Goal: Task Accomplishment & Management: Manage account settings

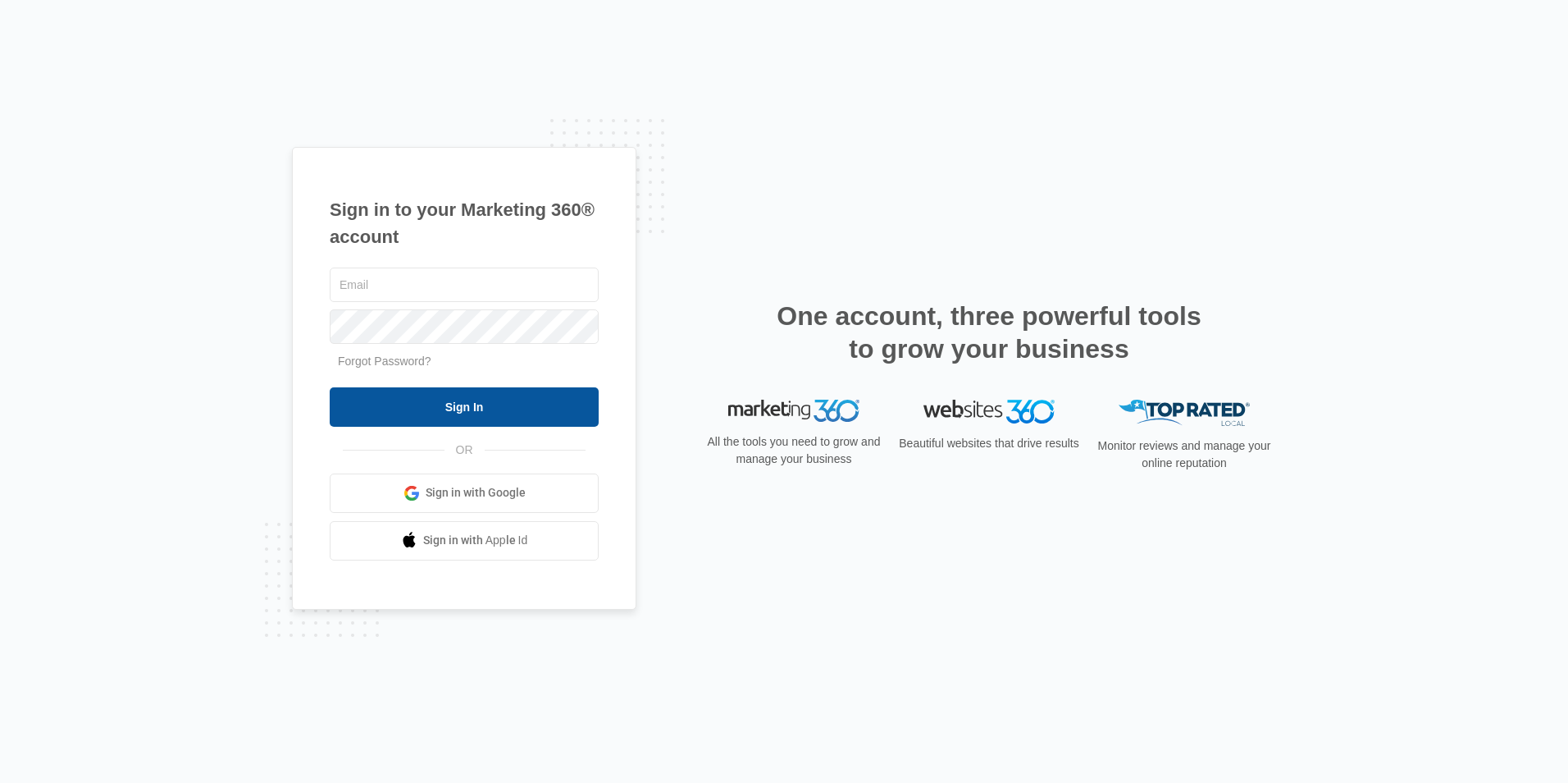
type input "[EMAIL_ADDRESS][DOMAIN_NAME]"
click at [497, 398] on input "Sign In" at bounding box center [463, 407] width 269 height 39
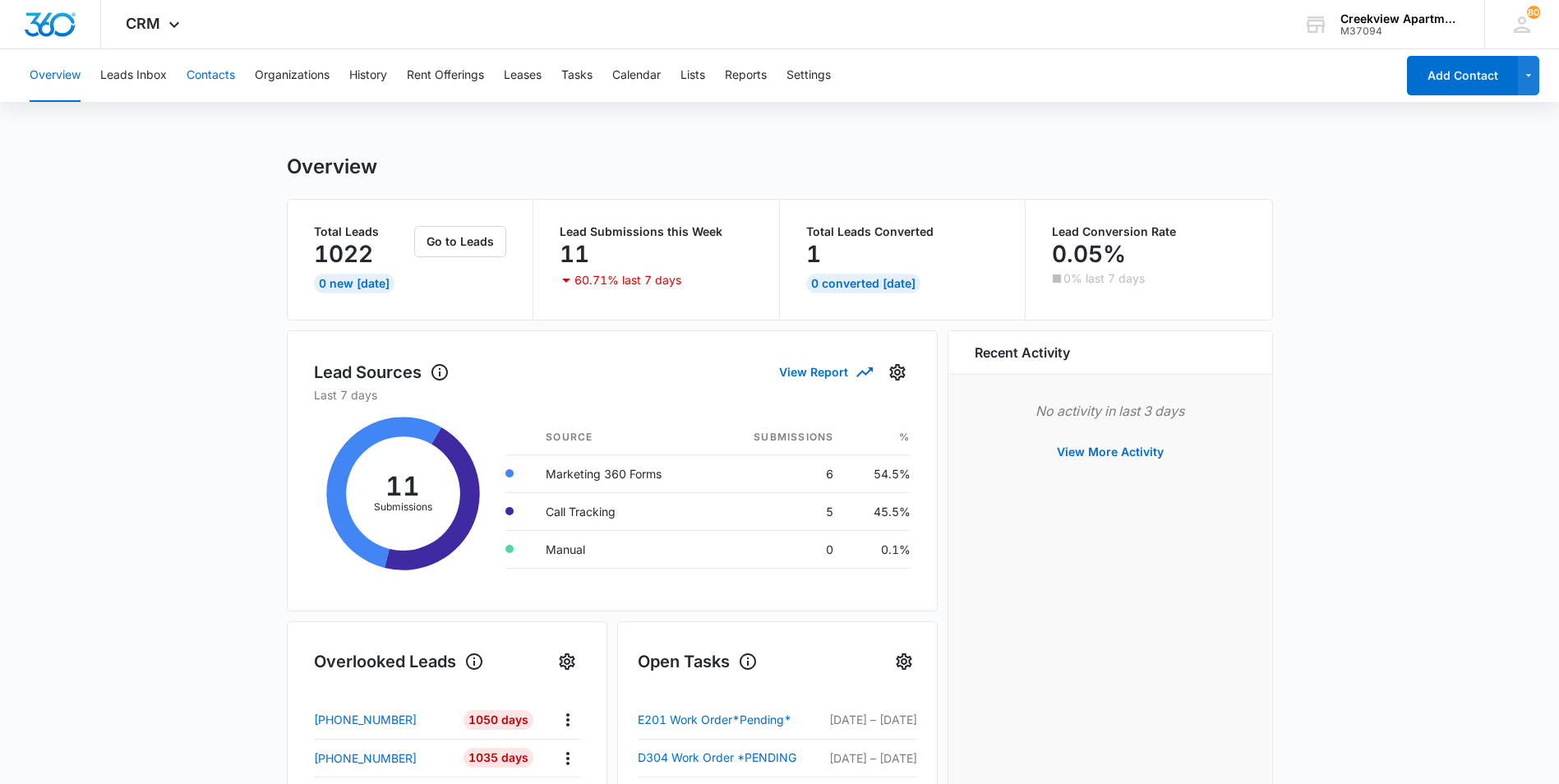
click at [231, 80] on button "Contacts" at bounding box center [211, 76] width 49 height 53
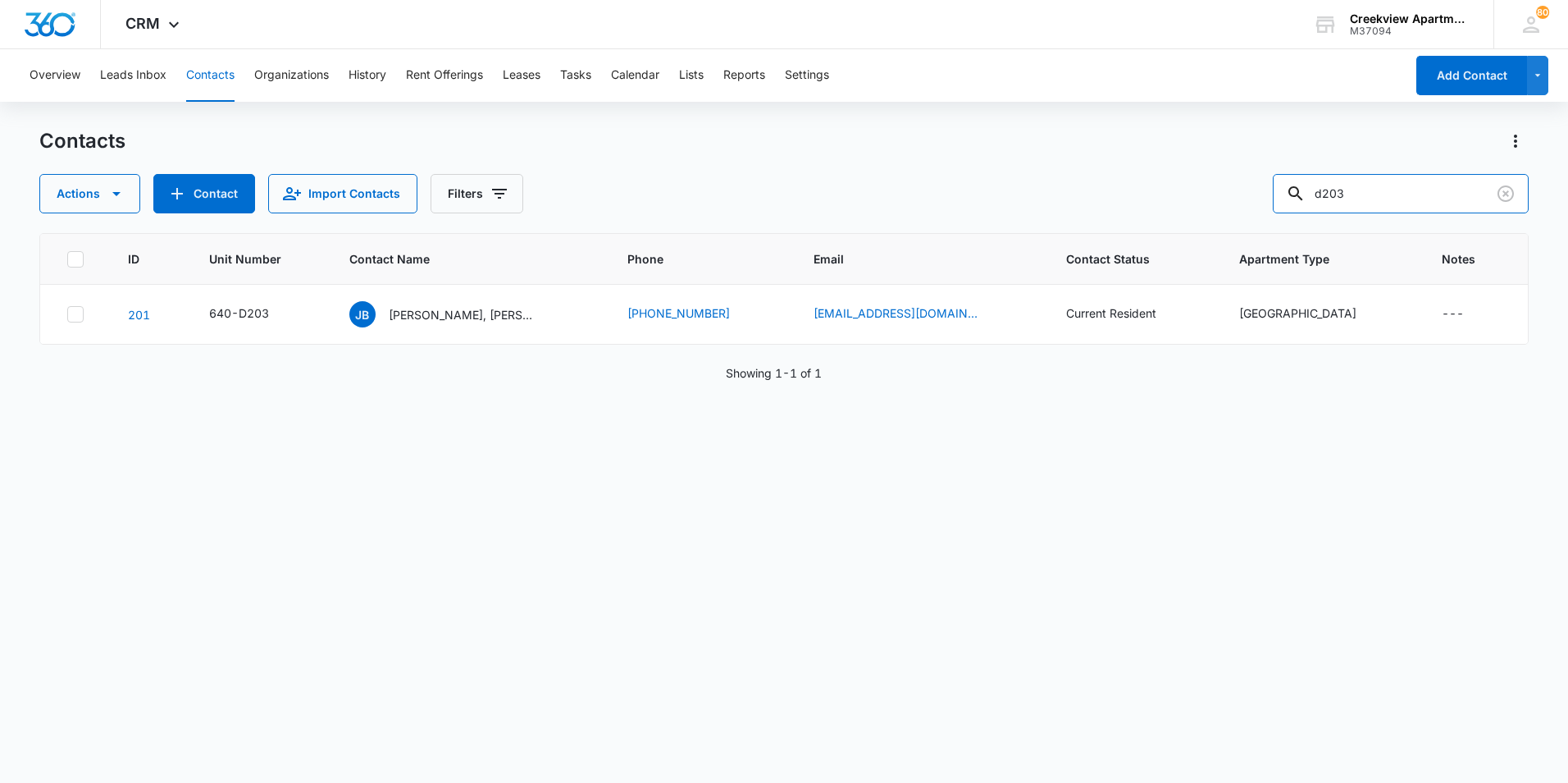
drag, startPoint x: 1322, startPoint y: 189, endPoint x: 1280, endPoint y: 189, distance: 42.0
click at [1280, 189] on div "Actions Contact Import Contacts Filters d203" at bounding box center [784, 193] width 1489 height 39
type input "p304"
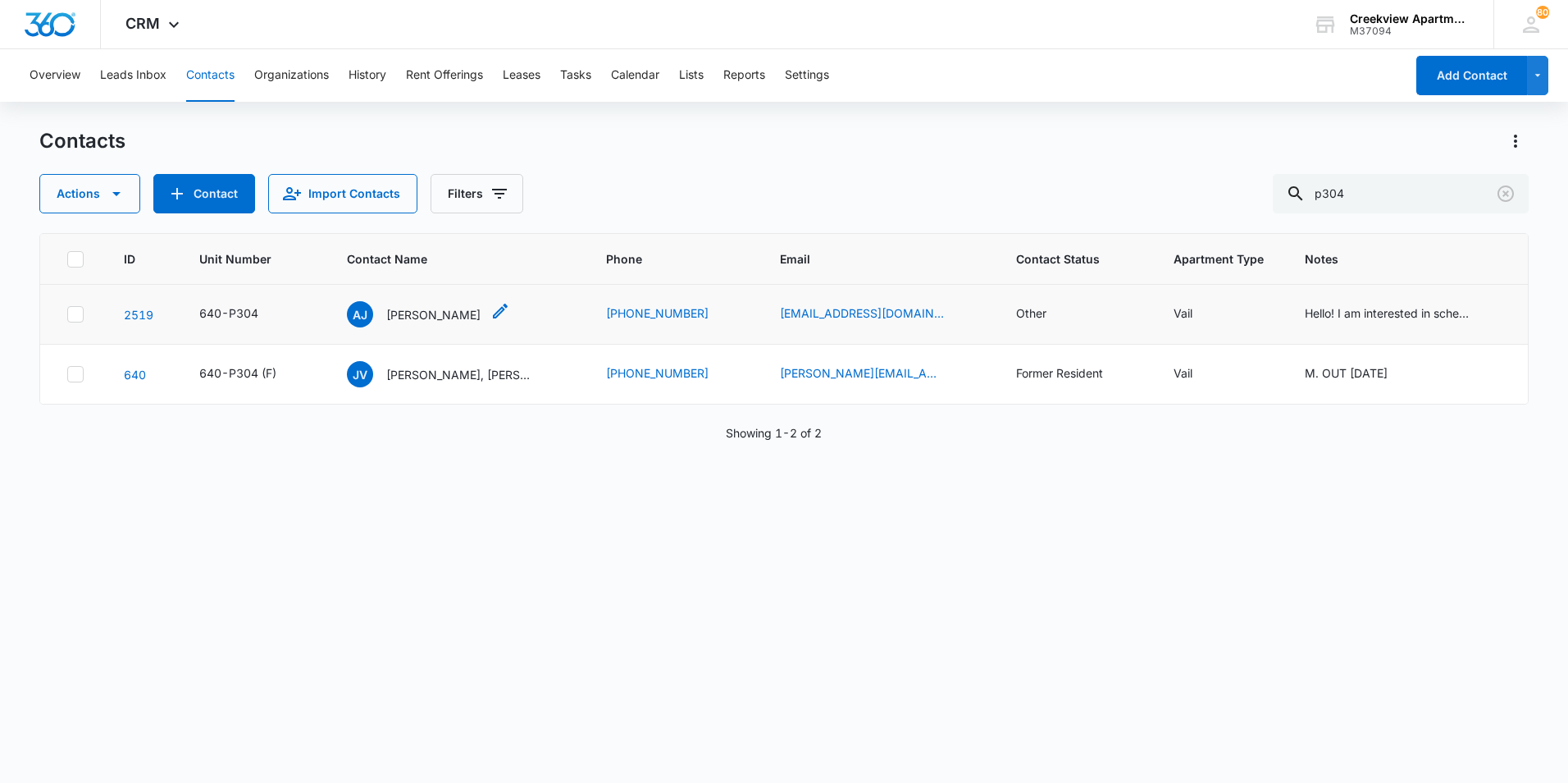
click at [434, 319] on p "[PERSON_NAME]" at bounding box center [433, 314] width 95 height 18
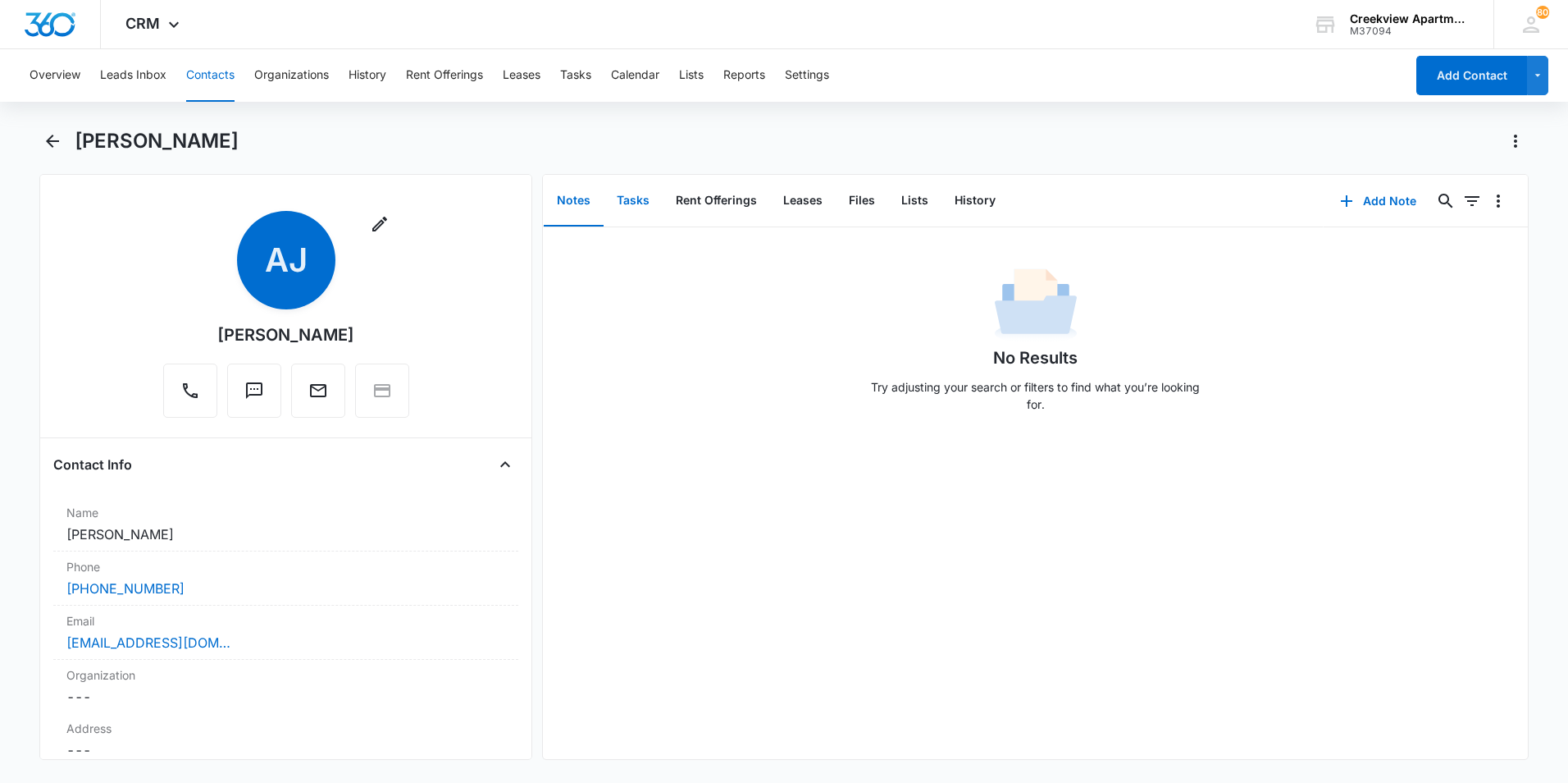
click at [618, 189] on button "Tasks" at bounding box center [633, 200] width 59 height 51
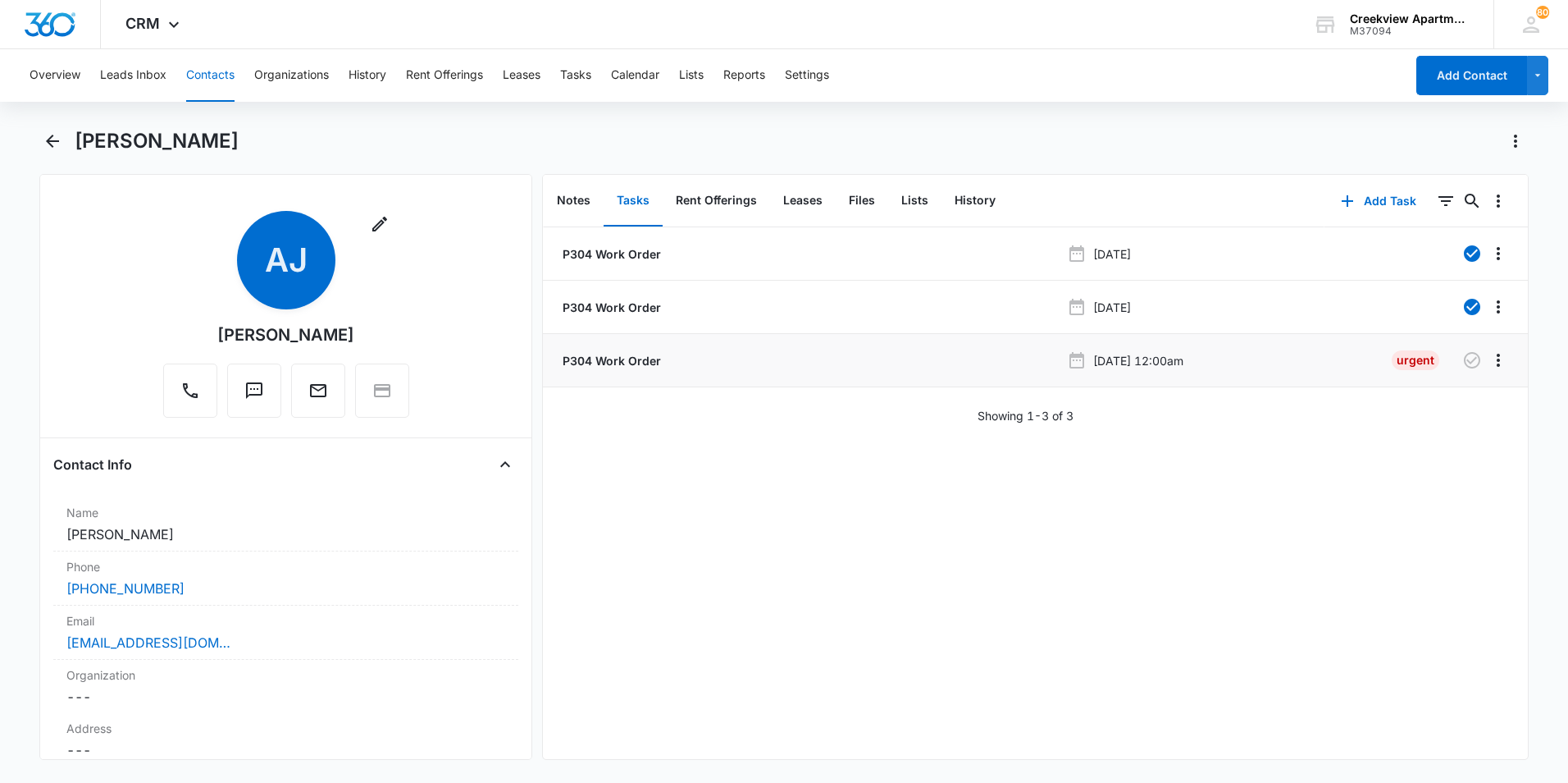
click at [642, 357] on p "P304 Work Order" at bounding box center [609, 360] width 101 height 18
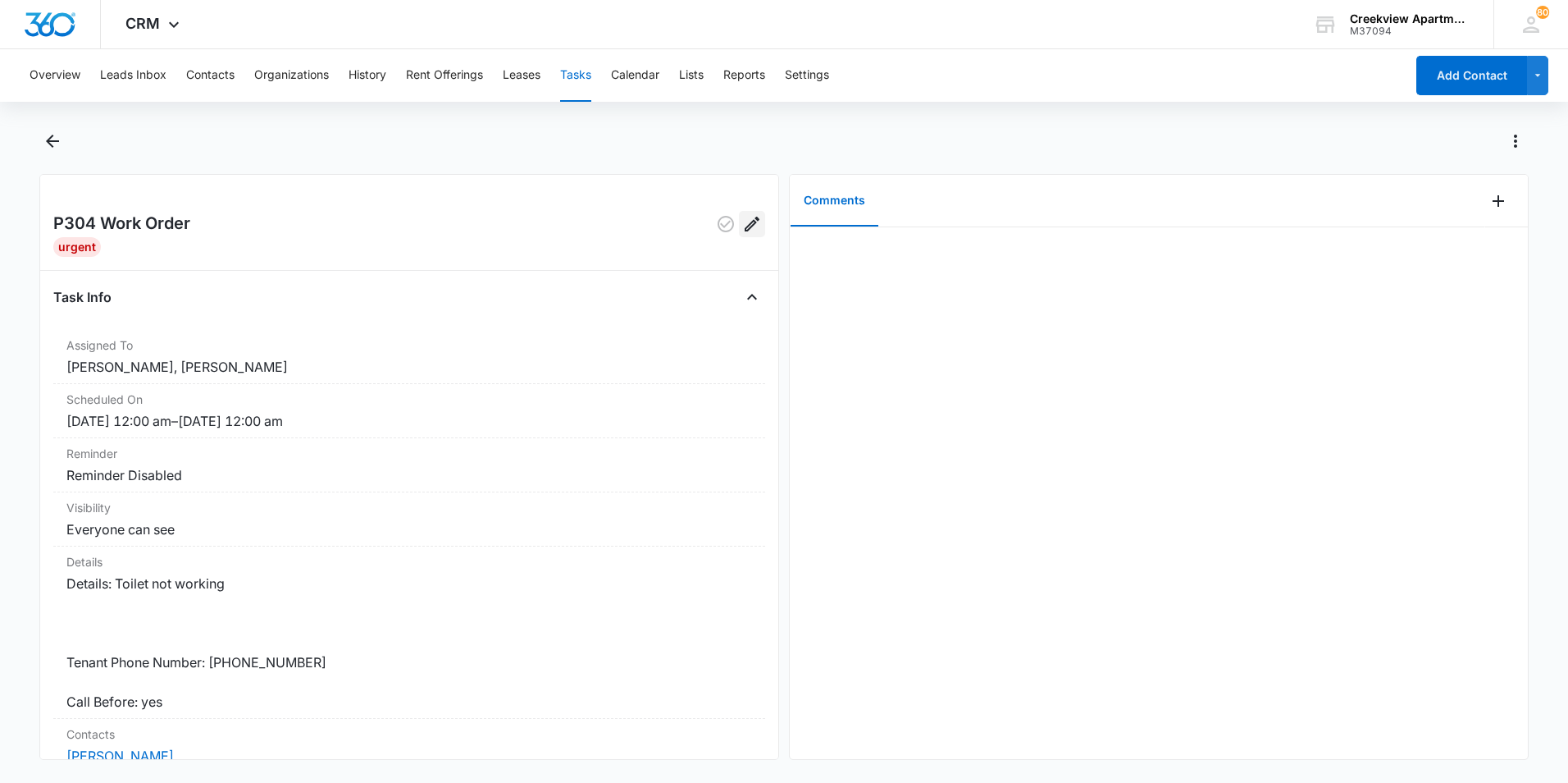
click at [743, 229] on icon "Edit" at bounding box center [752, 223] width 19 height 19
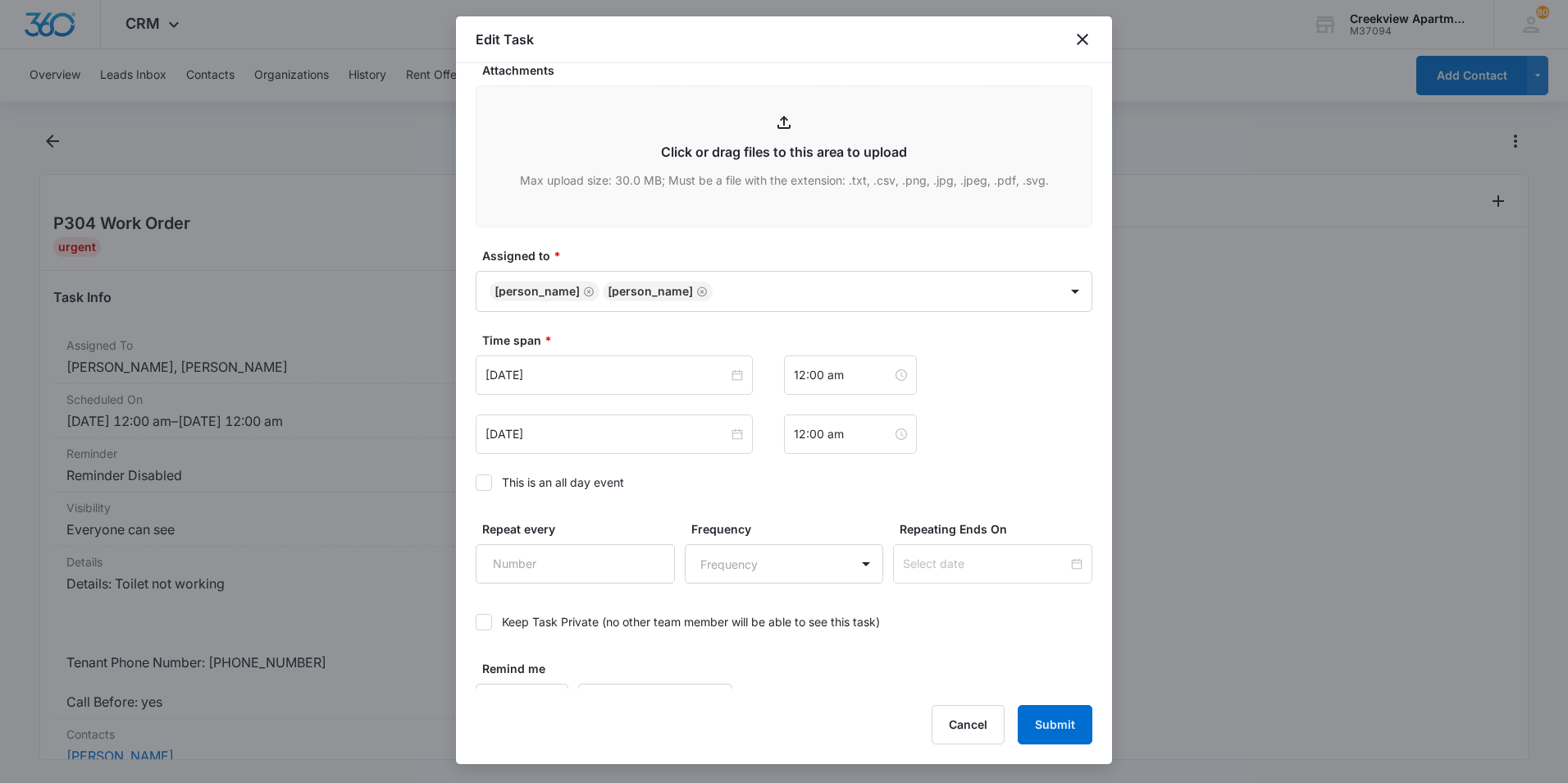
scroll to position [739, 0]
click at [482, 476] on icon at bounding box center [484, 480] width 15 height 15
click at [476, 480] on input "This is an all day event" at bounding box center [476, 480] width 0 height 0
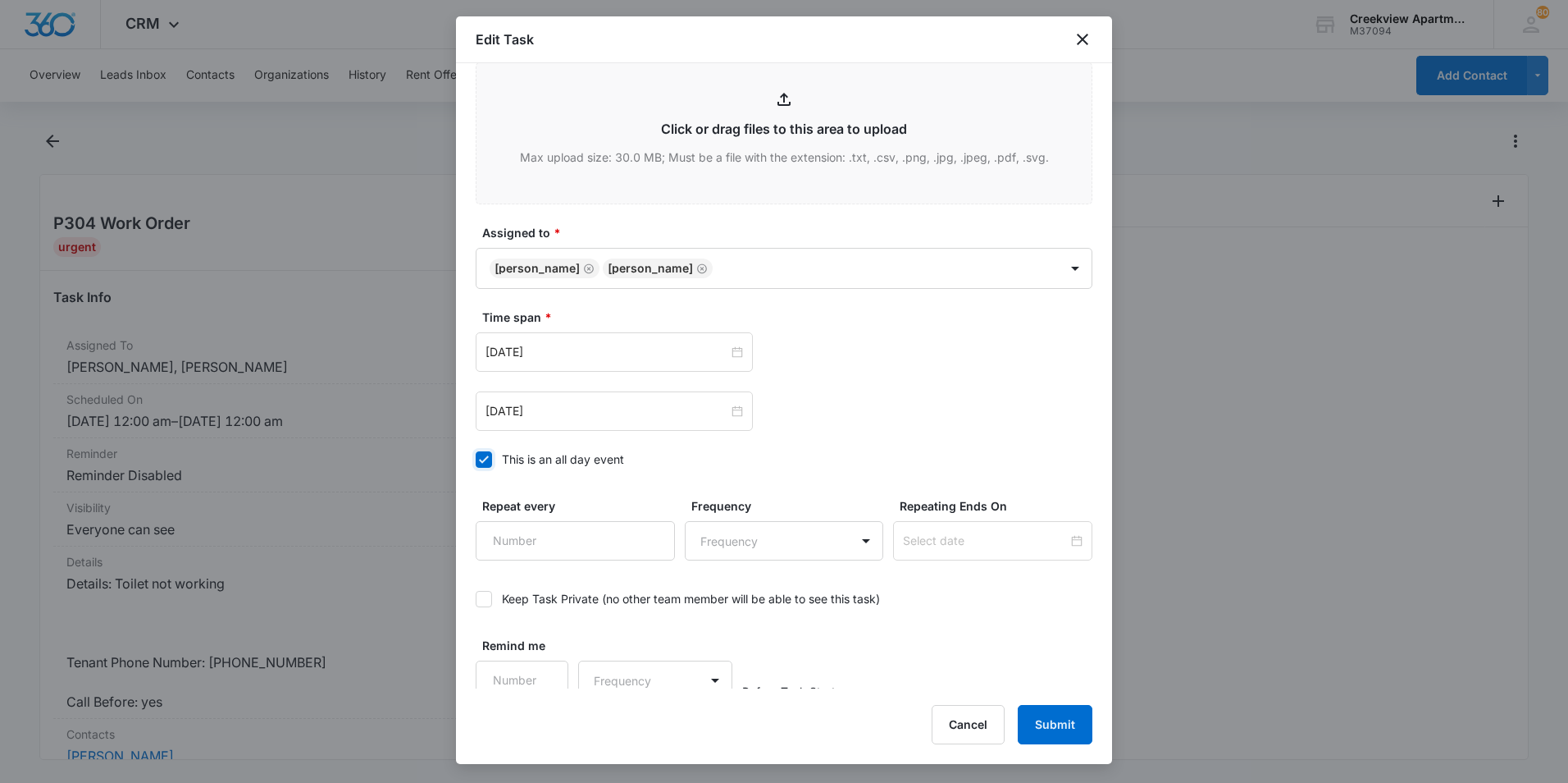
scroll to position [770, 0]
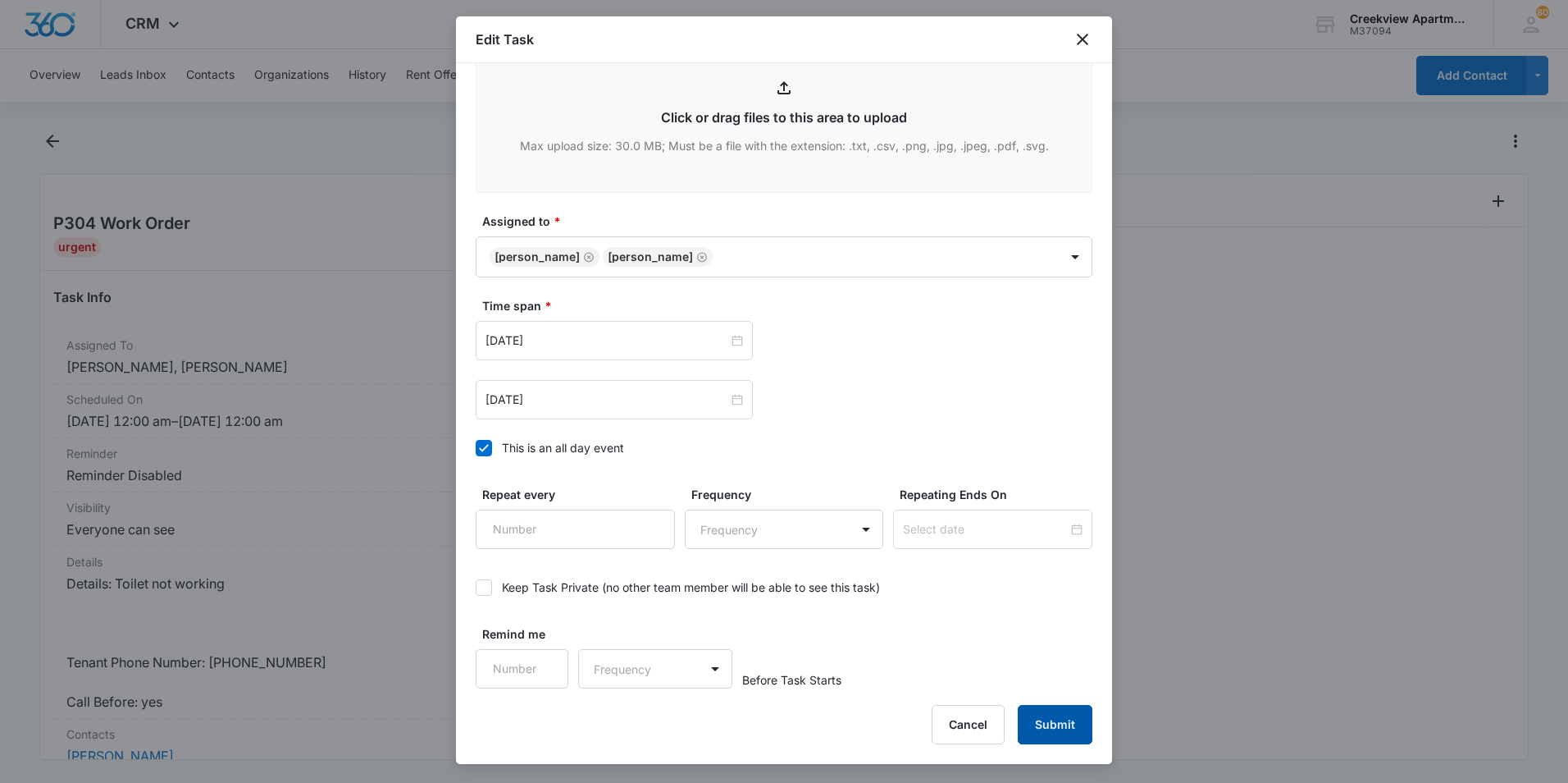
click at [1056, 730] on button "Submit" at bounding box center [1055, 724] width 75 height 39
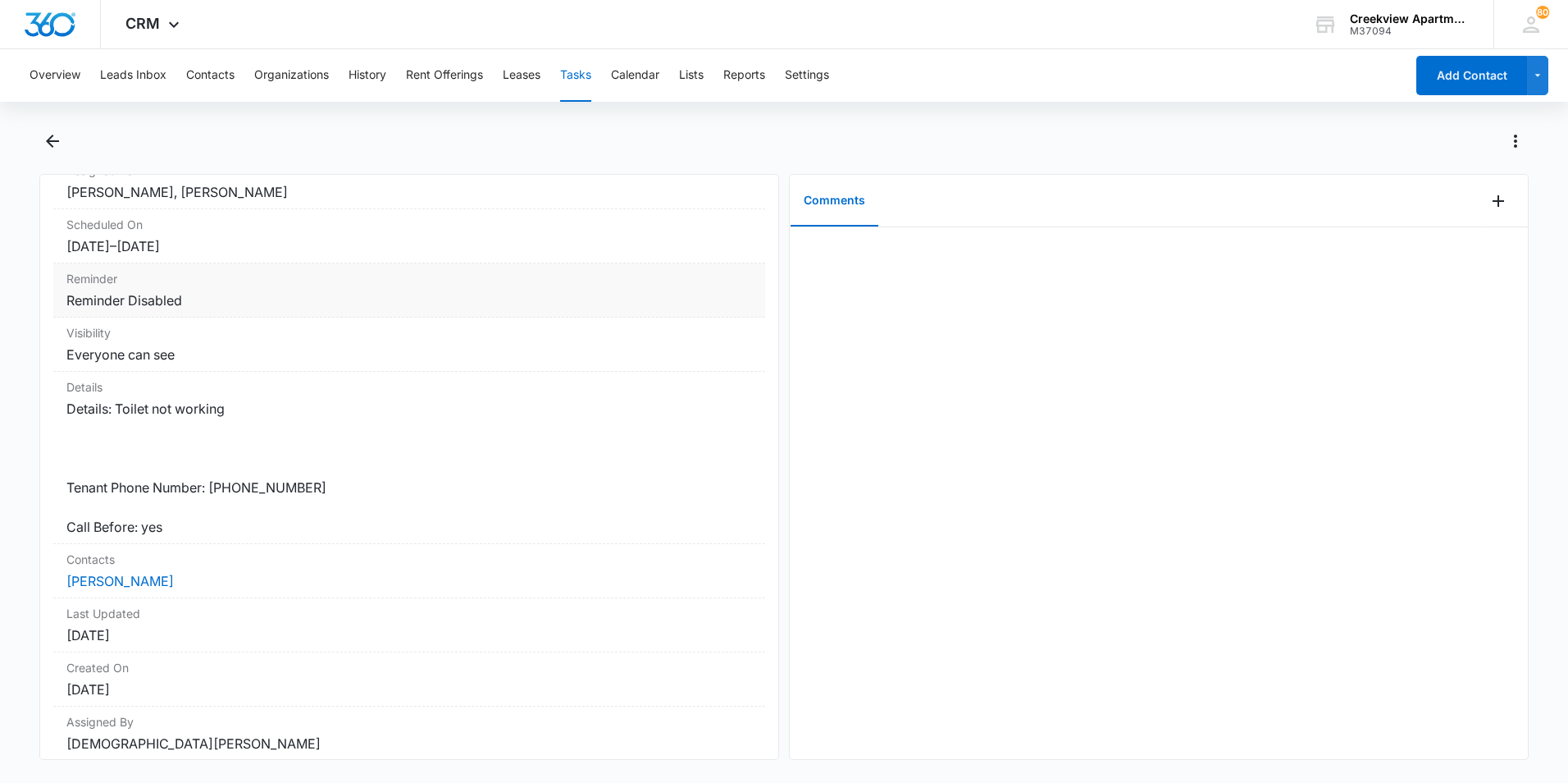
scroll to position [71, 0]
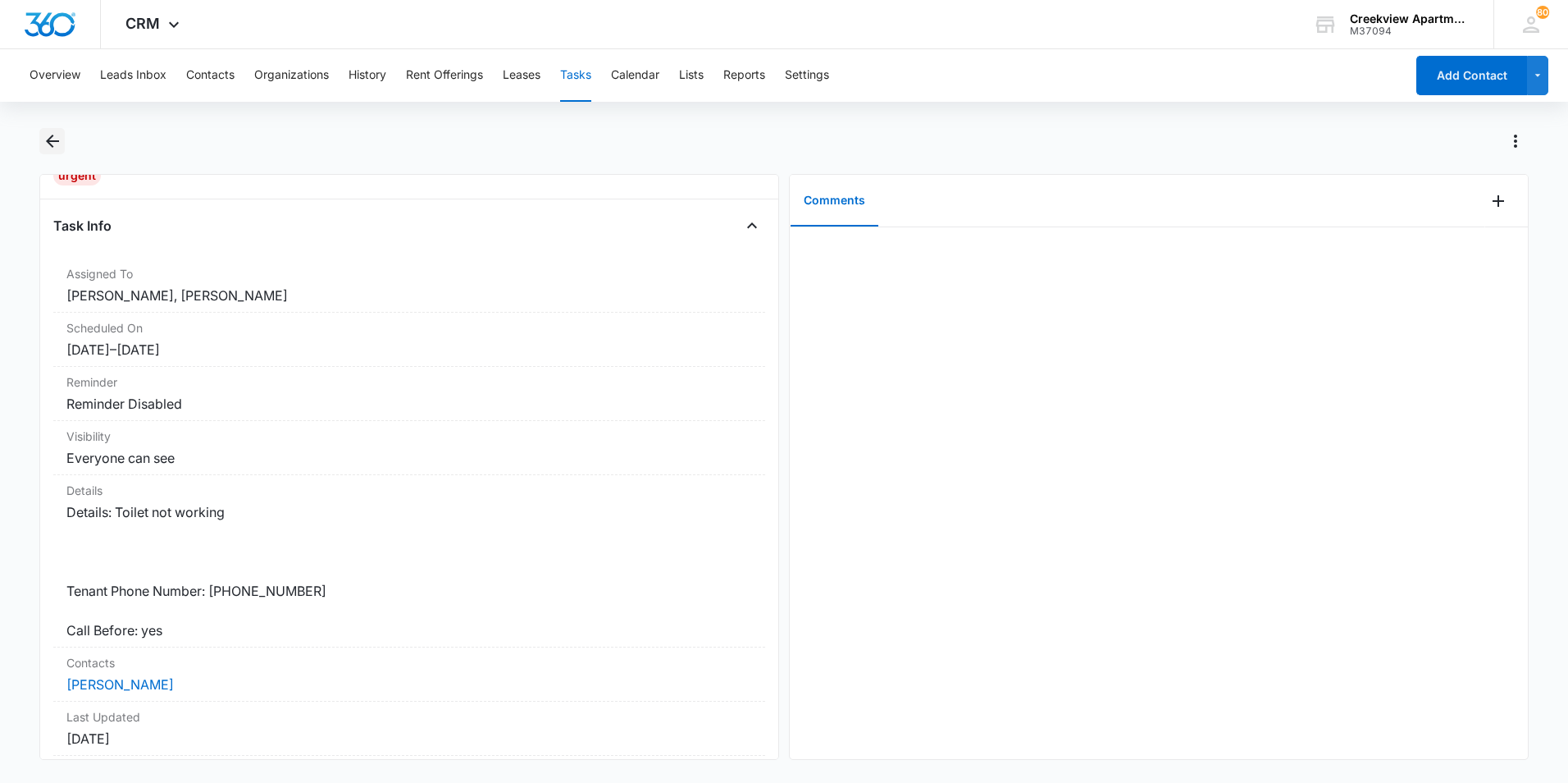
click at [62, 146] on button "Back" at bounding box center [52, 141] width 25 height 26
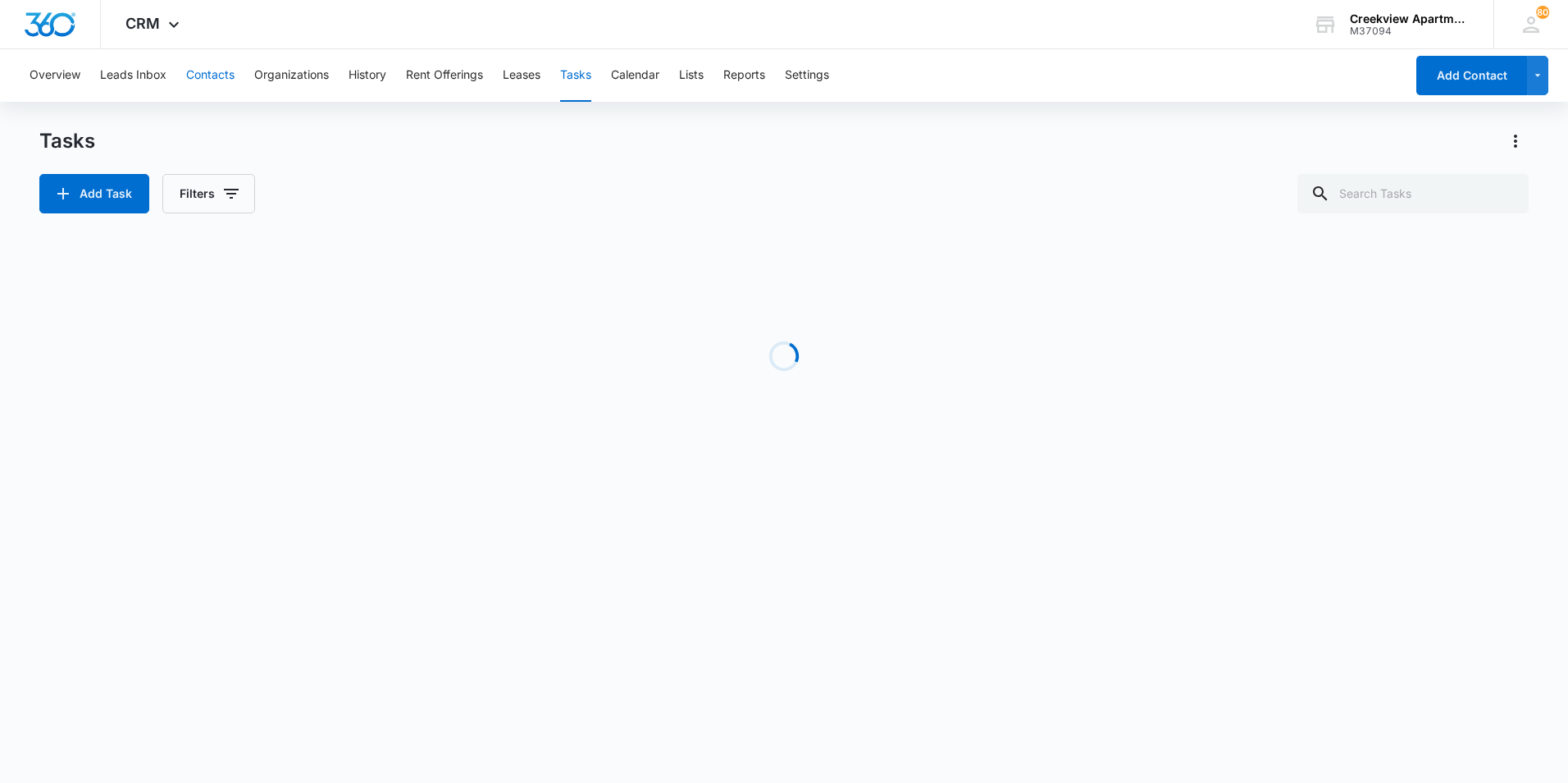
click at [206, 82] on button "Contacts" at bounding box center [210, 75] width 49 height 53
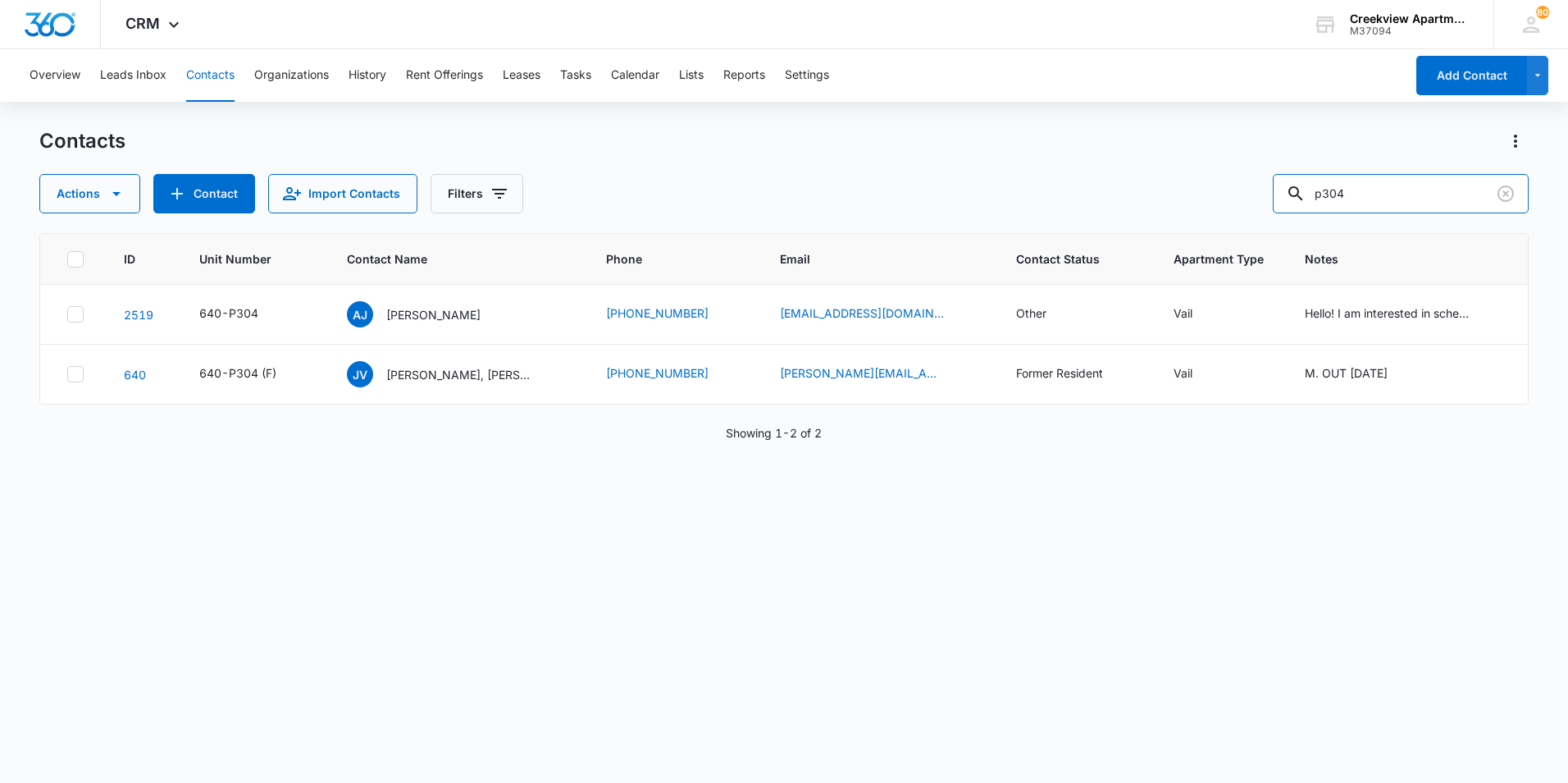
drag, startPoint x: 1316, startPoint y: 196, endPoint x: 1174, endPoint y: 169, distance: 144.5
click at [1174, 169] on div "Contacts Actions Contact Import Contacts Filters p304" at bounding box center [784, 171] width 1489 height 86
type input "d103"
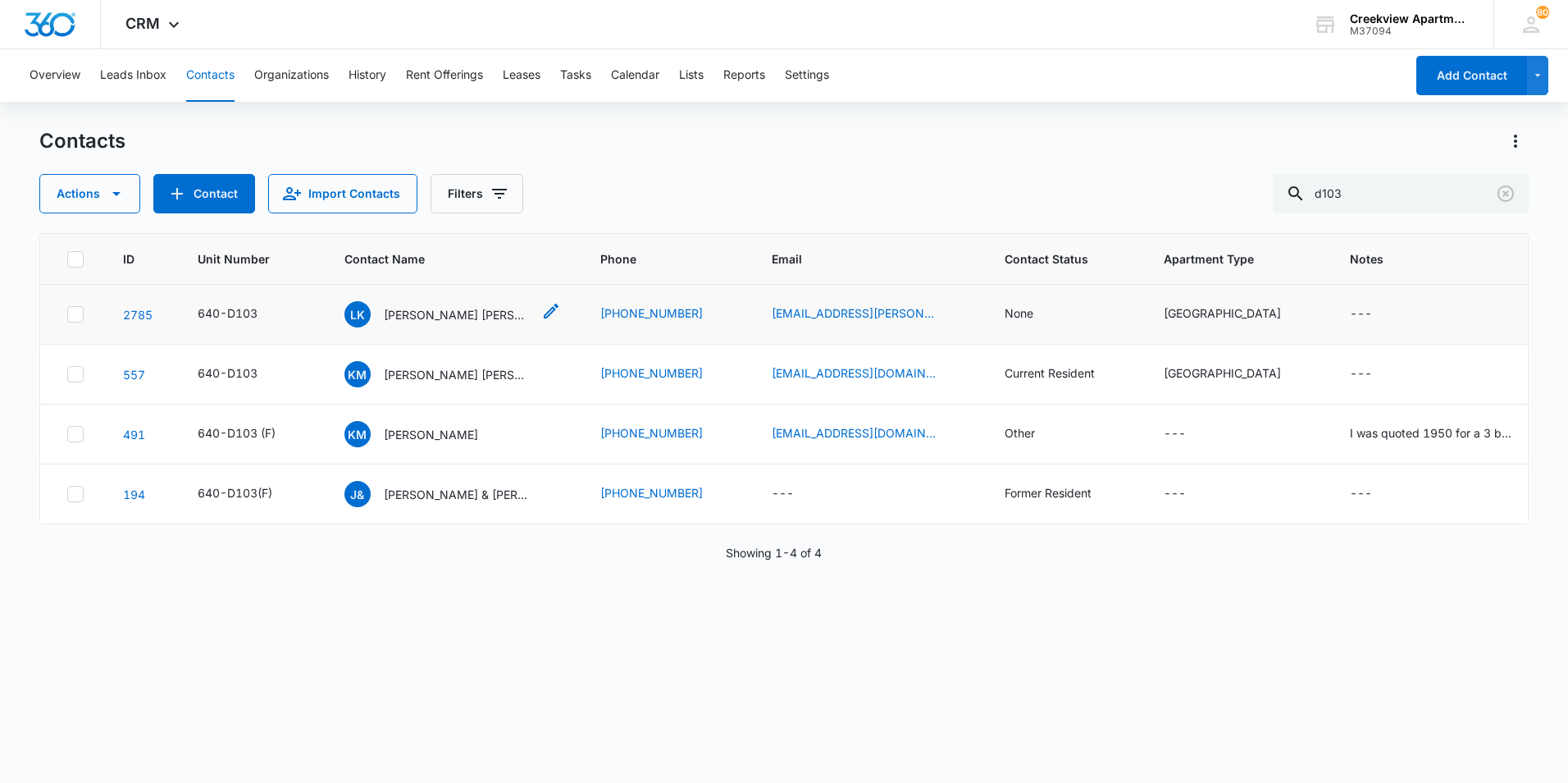
click at [416, 312] on p "Lane Kitrell, Lilly and Lawrence Martin" at bounding box center [458, 314] width 147 height 18
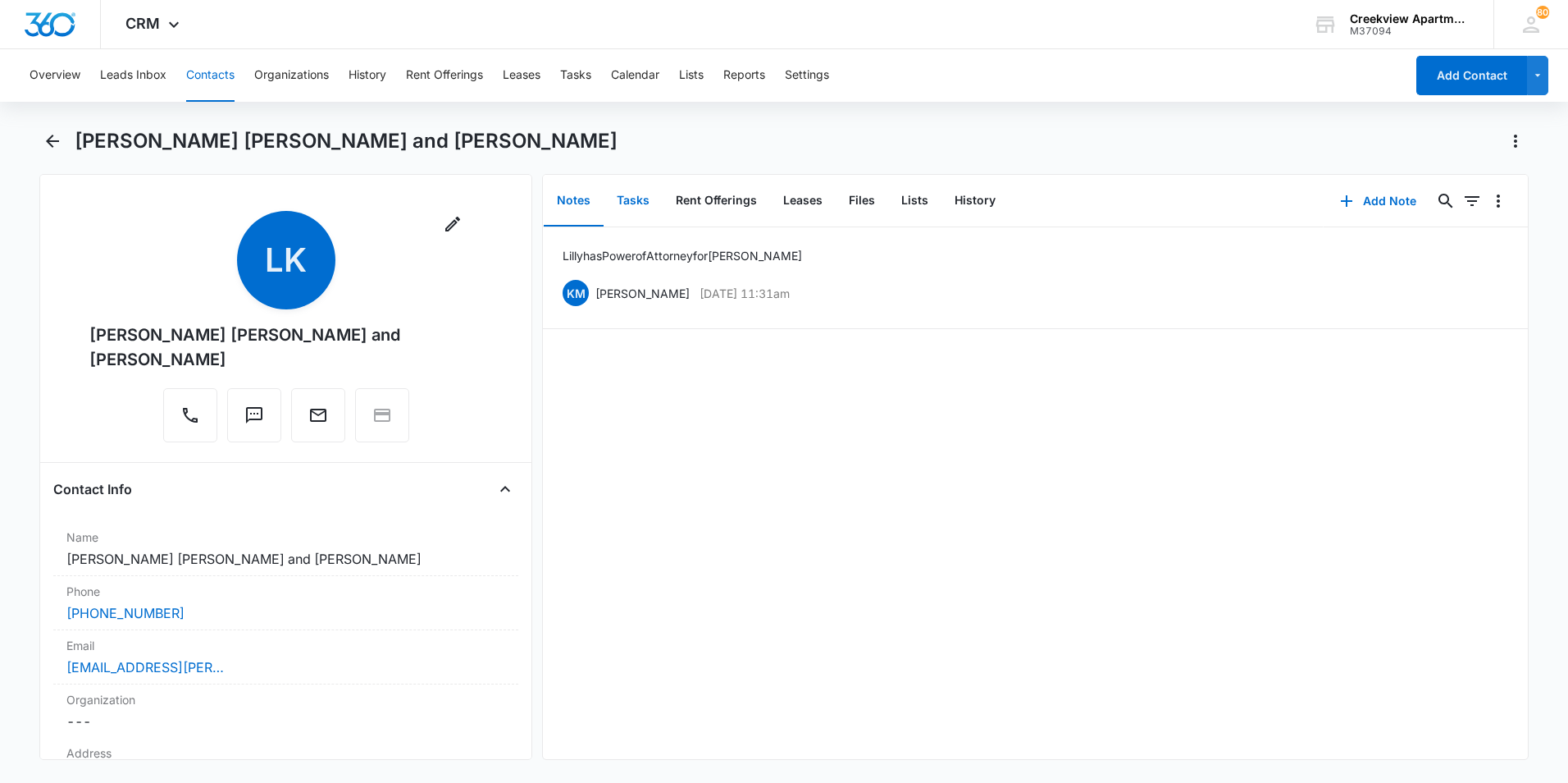
click at [635, 199] on button "Tasks" at bounding box center [633, 200] width 59 height 51
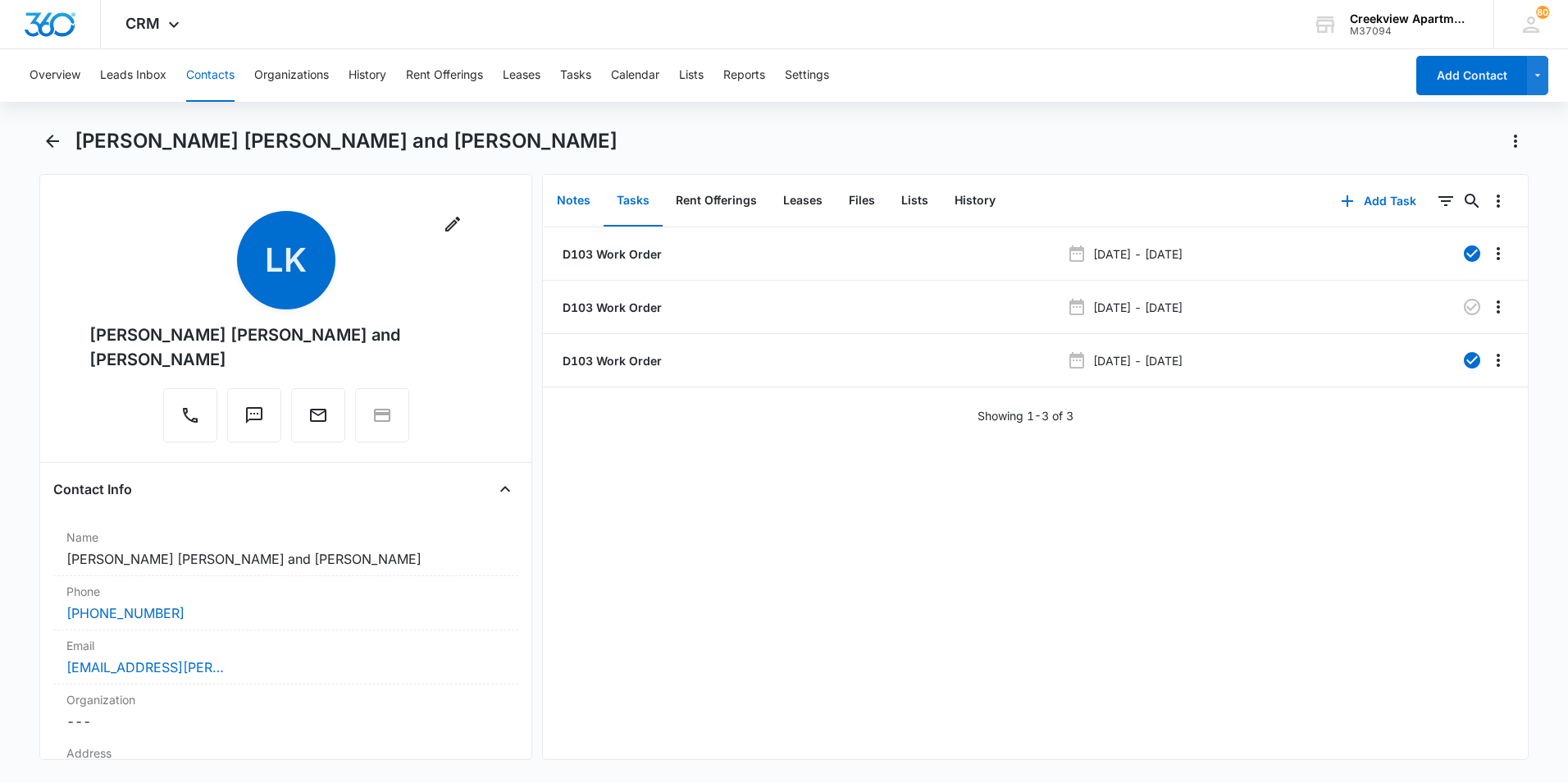
click at [564, 200] on button "Notes" at bounding box center [573, 200] width 60 height 51
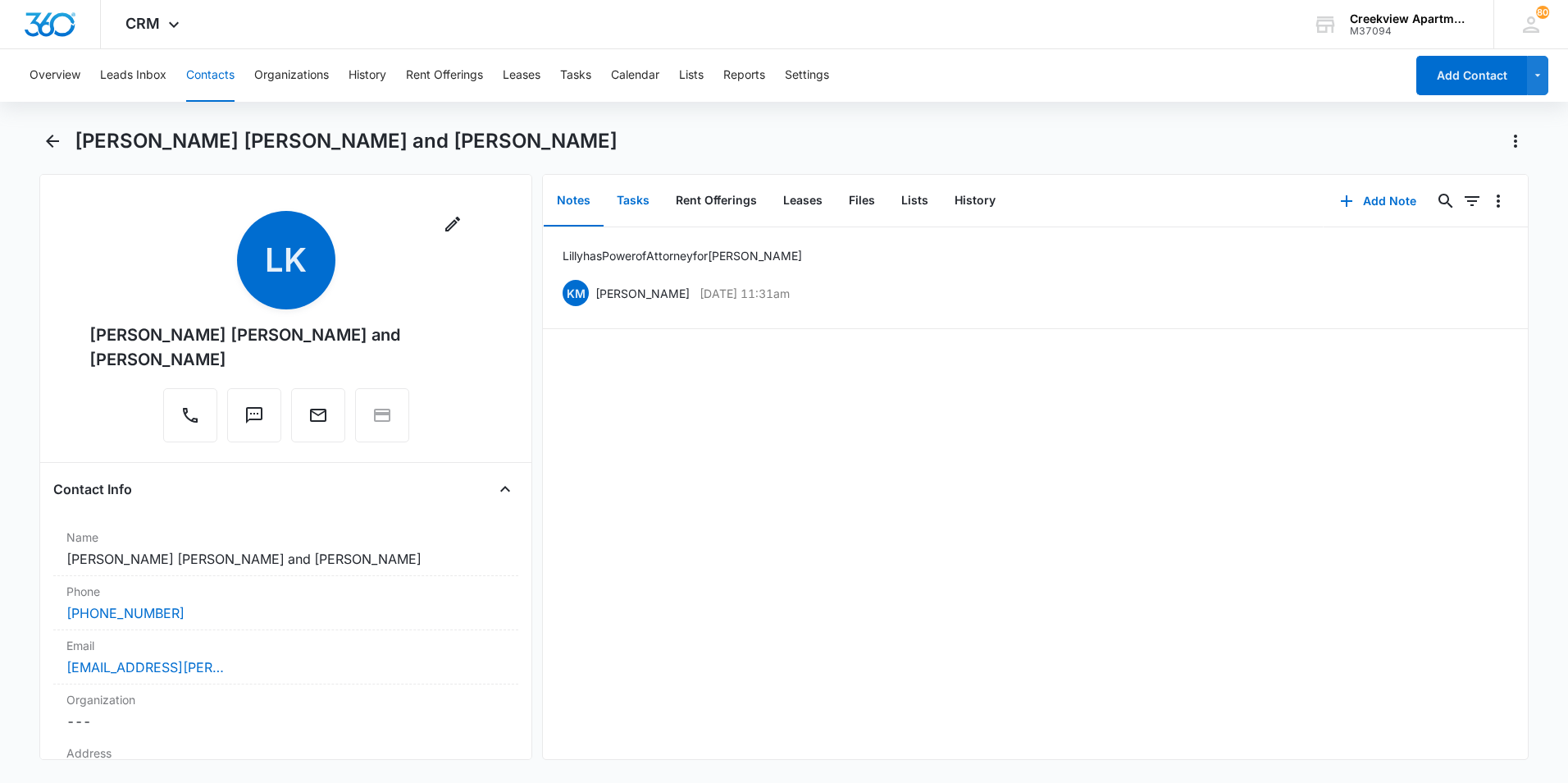
click at [629, 193] on button "Tasks" at bounding box center [633, 200] width 59 height 51
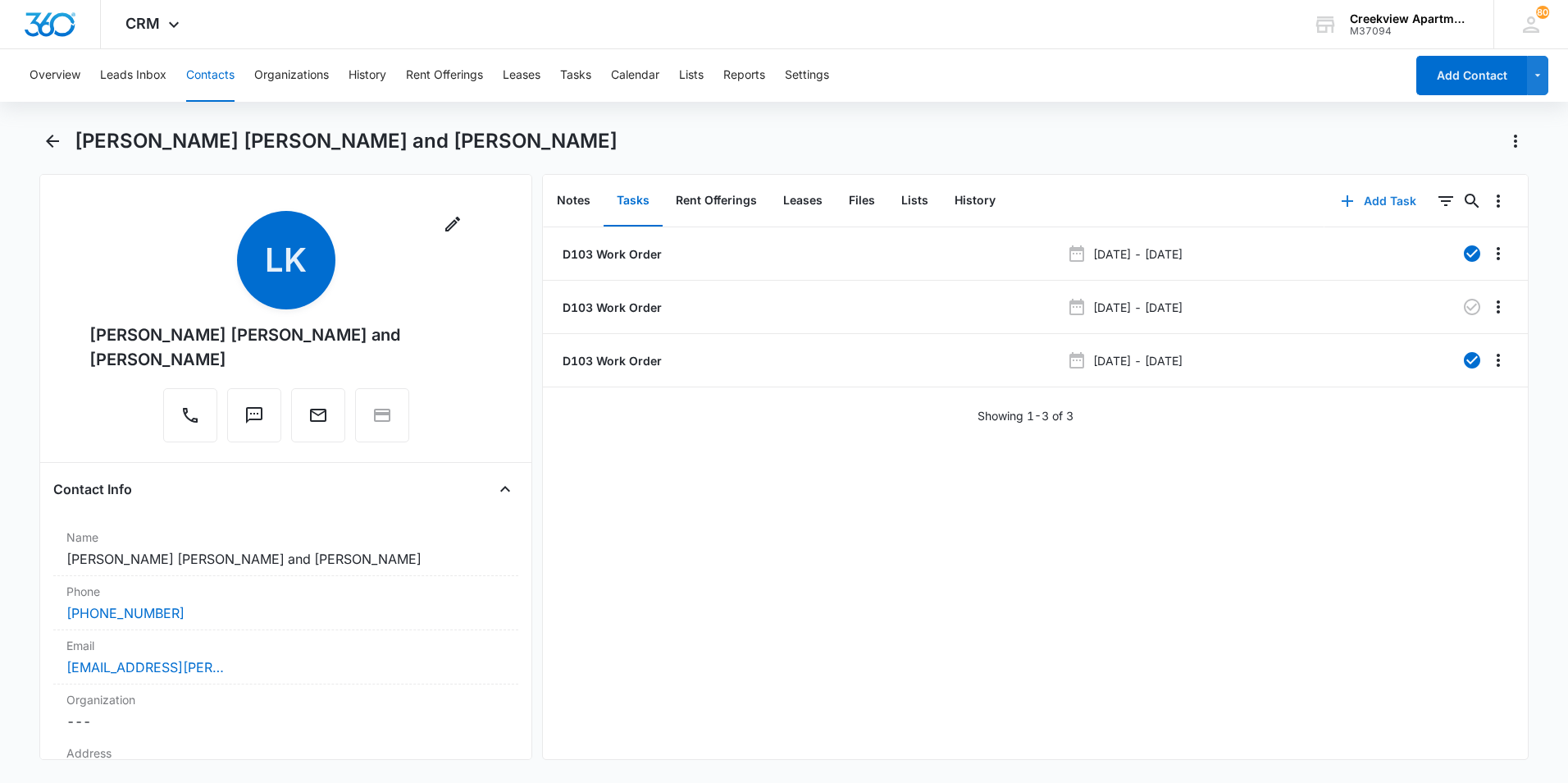
click at [1351, 209] on button "Add Task" at bounding box center [1379, 200] width 108 height 39
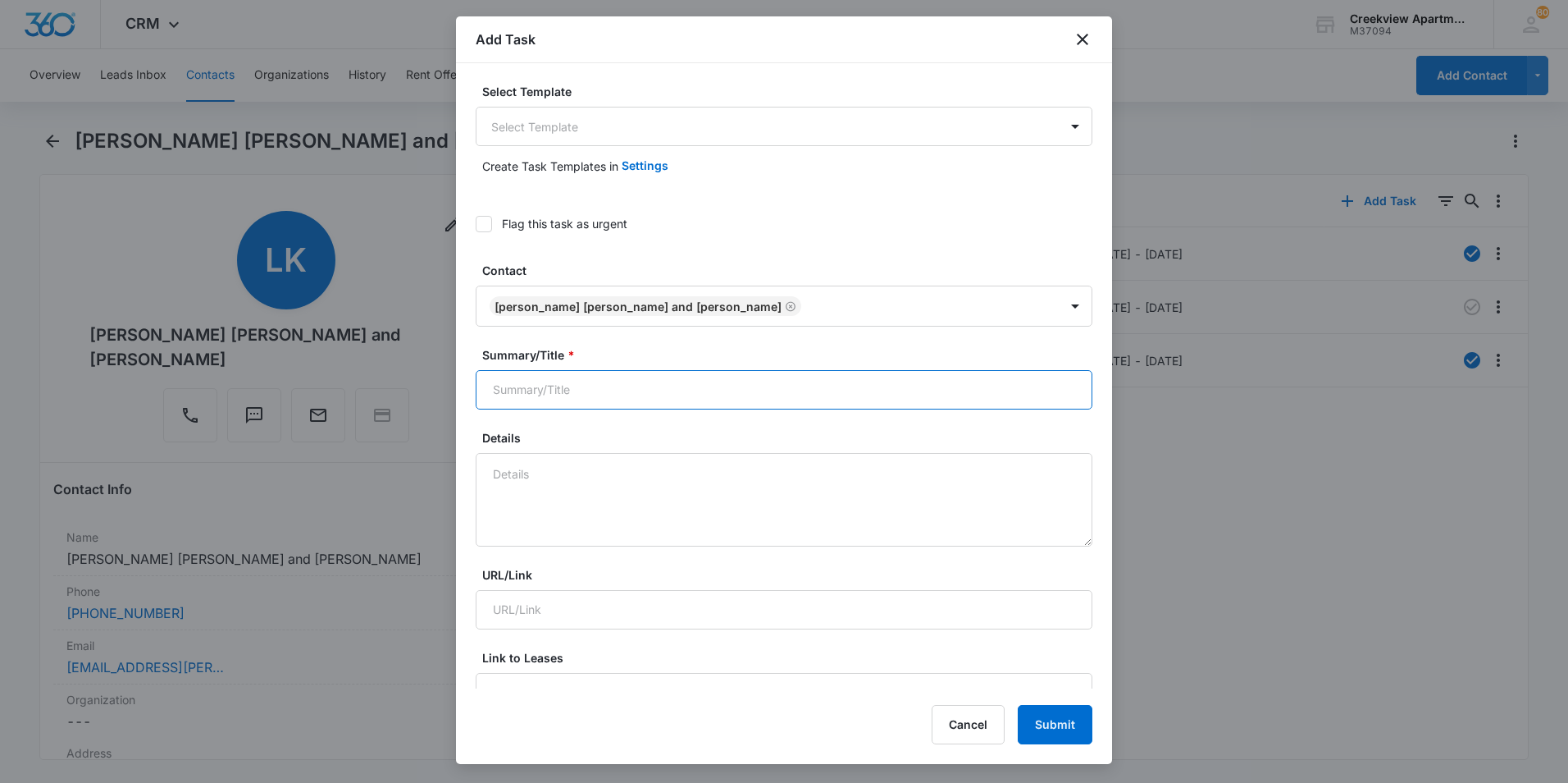
click at [550, 401] on input "Summary/Title *" at bounding box center [784, 389] width 617 height 39
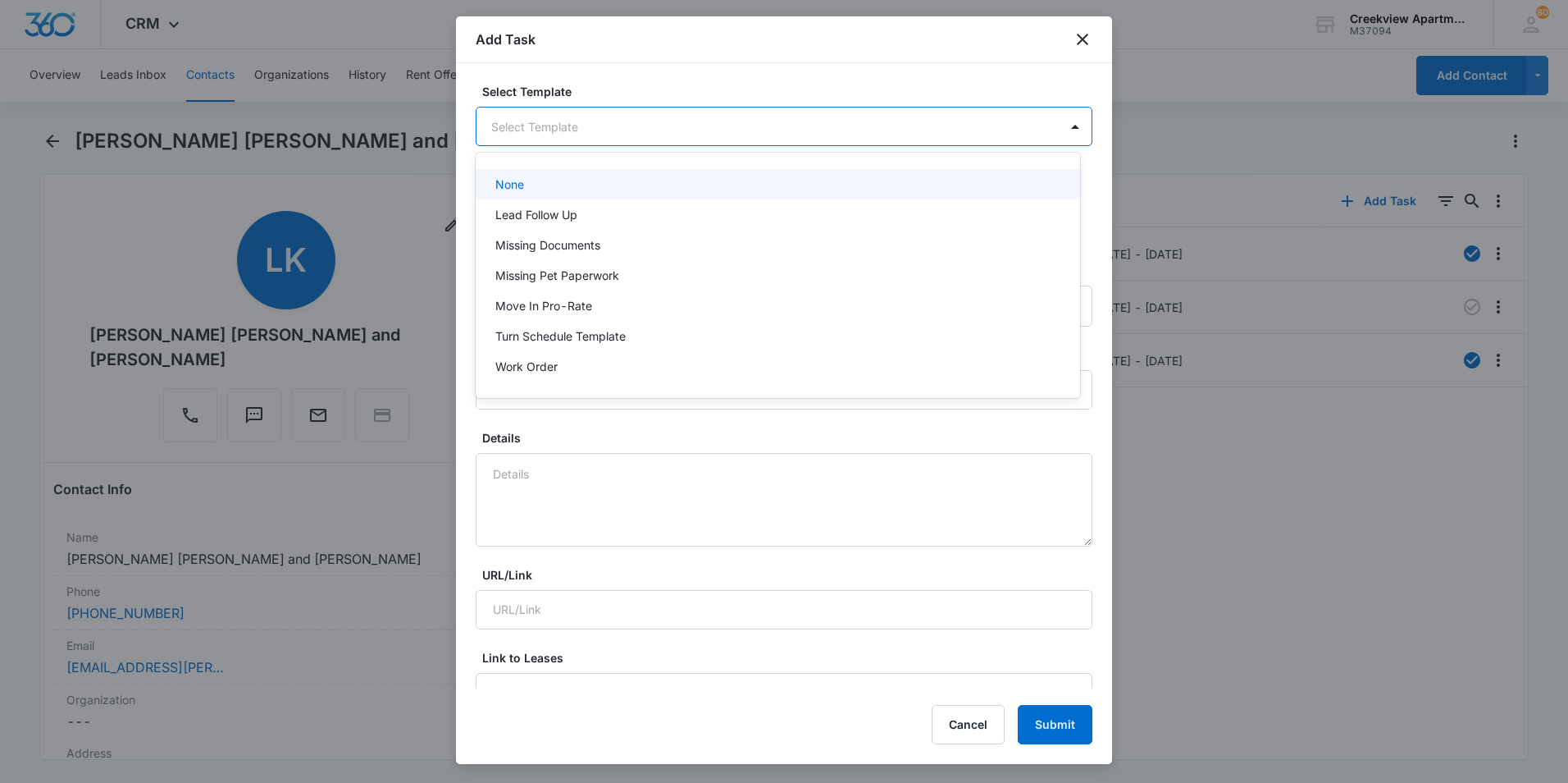
click at [595, 126] on body "CRM Apps Reputation Websites Forms CRM Email Social Content Files Brand Creekvi…" at bounding box center [784, 392] width 1568 height 783
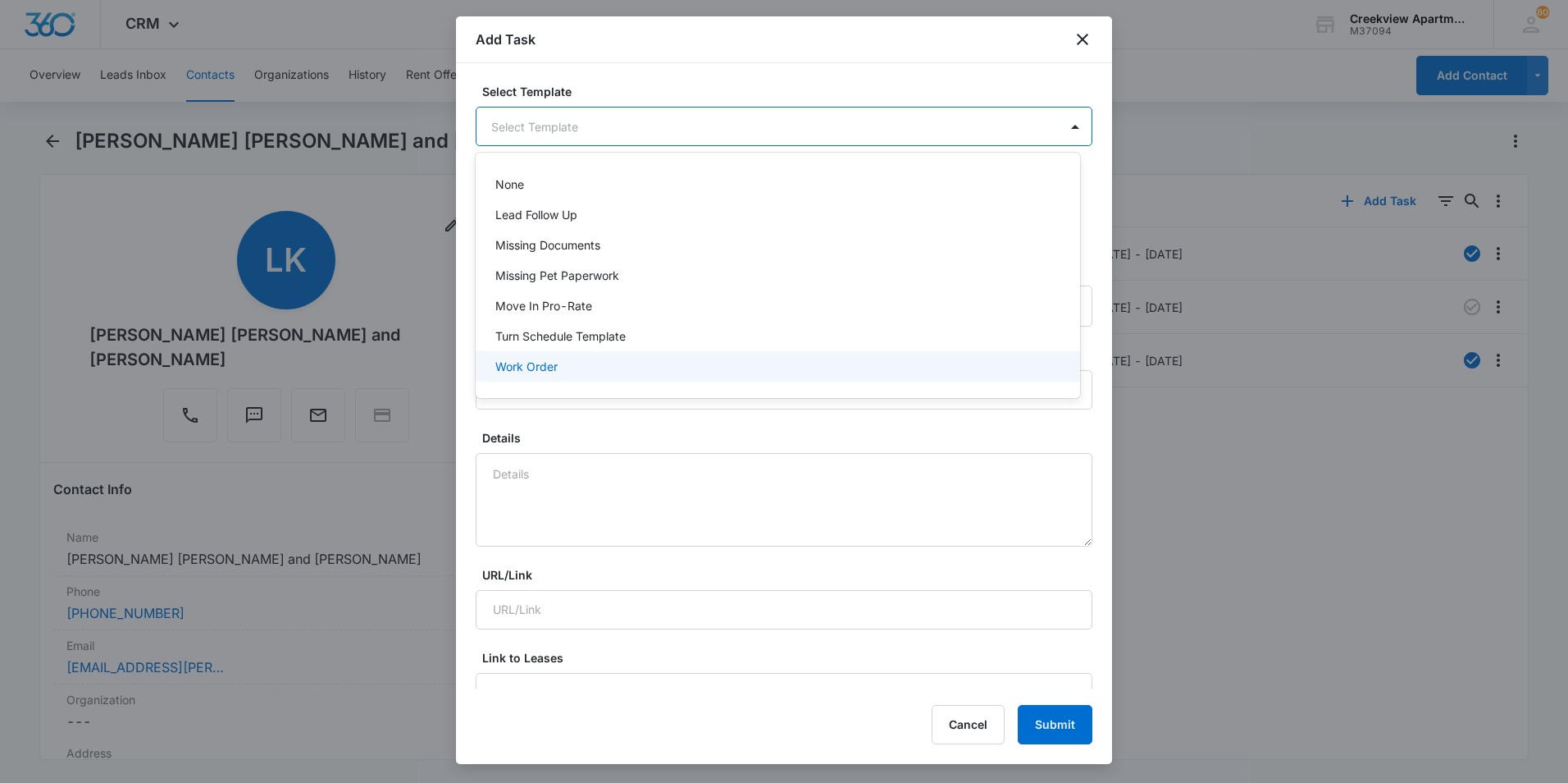
click at [543, 386] on div at bounding box center [784, 392] width 1568 height 783
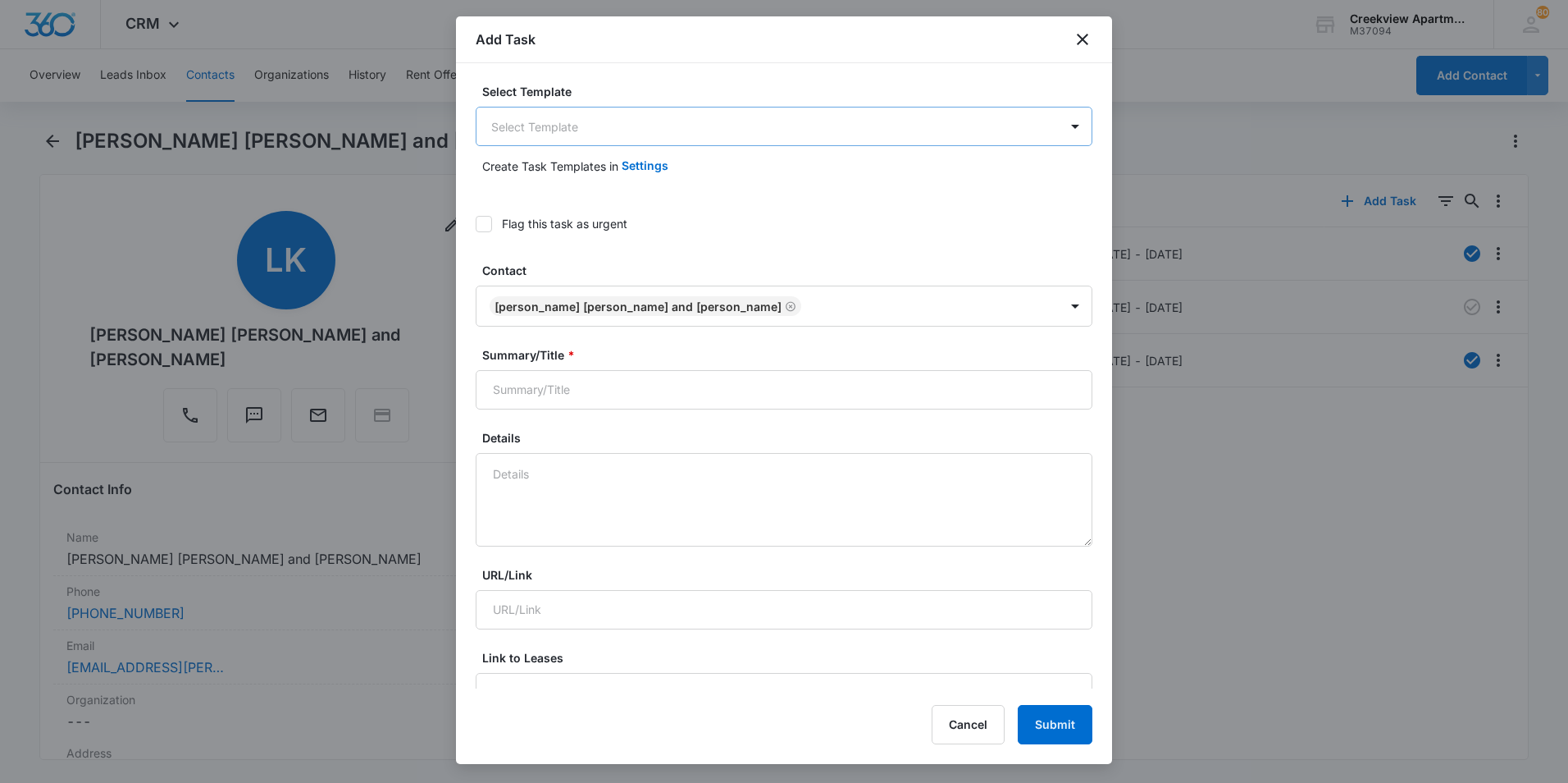
click at [565, 143] on body "CRM Apps Reputation Websites Forms CRM Email Social Content Files Brand Creekvi…" at bounding box center [784, 392] width 1568 height 783
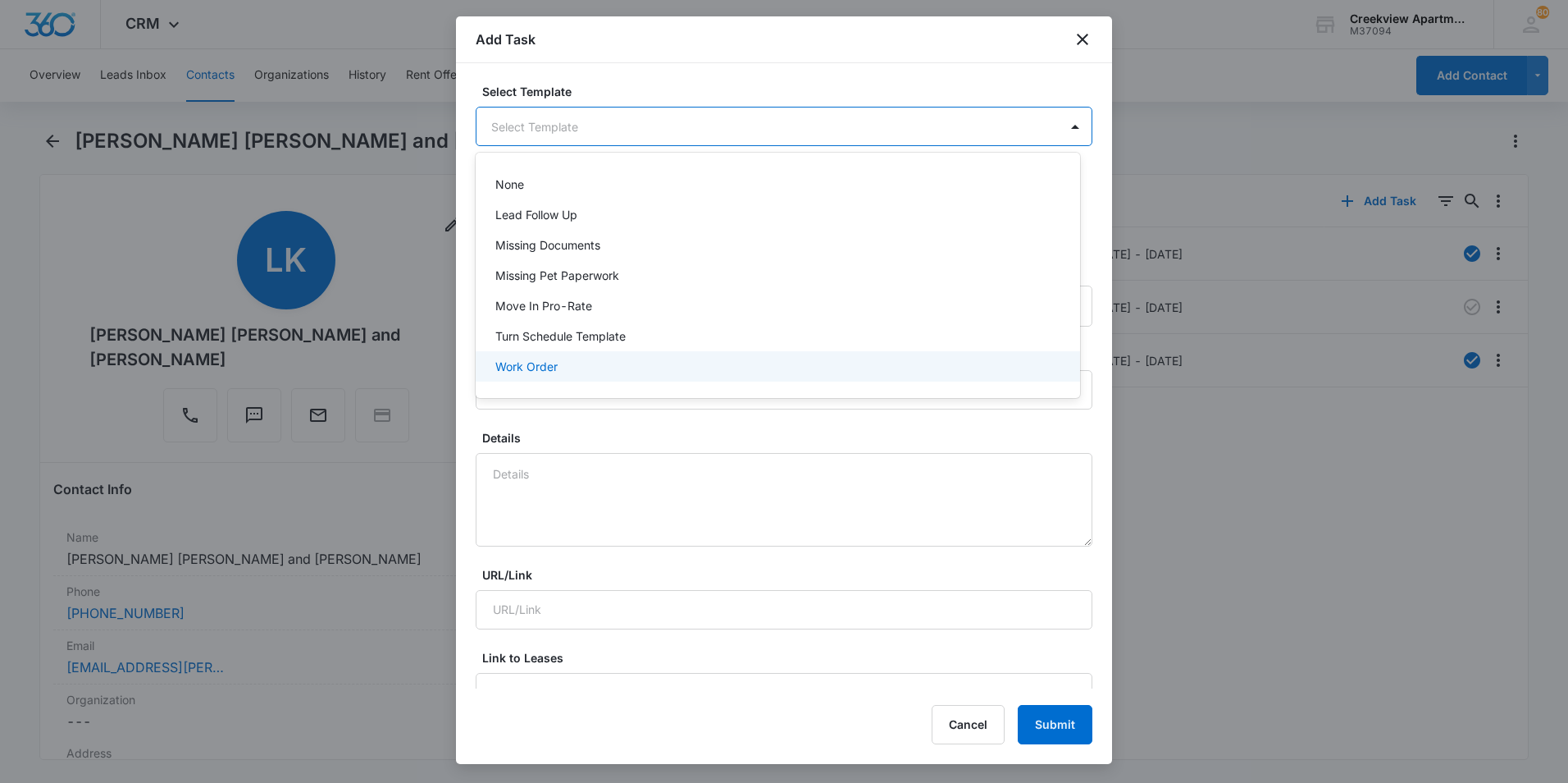
click at [539, 362] on p "Work Order" at bounding box center [526, 366] width 62 height 18
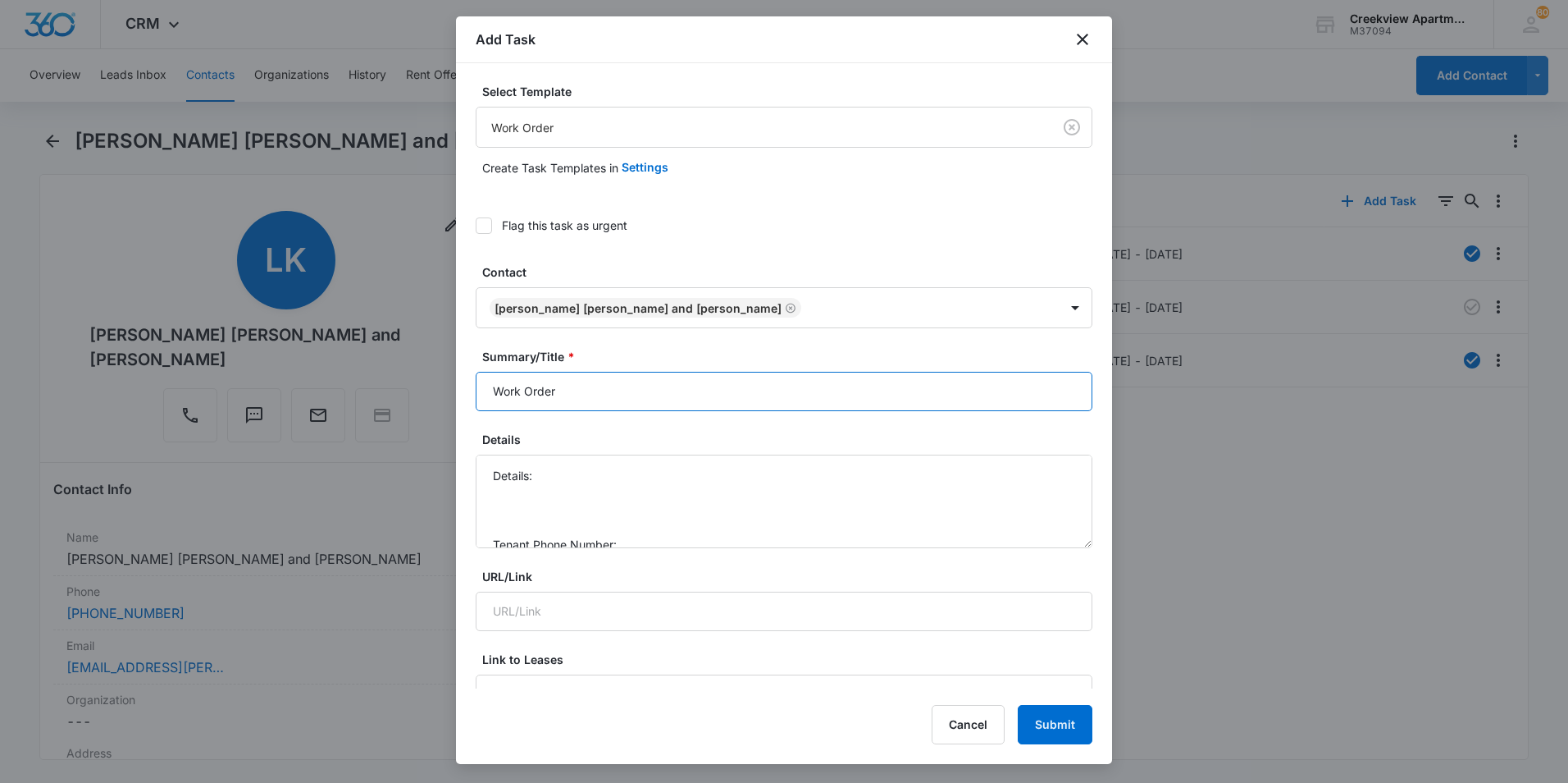
click at [489, 393] on input "Work Order" at bounding box center [784, 391] width 617 height 39
type input "D103 - Work Order"
click at [546, 469] on textarea "Details: Tenant Phone Number: Call Before:" at bounding box center [784, 501] width 617 height 94
click at [625, 493] on textarea "Details: Outlet by patio door is not working, just the top outlet. Tenant Phone…" at bounding box center [784, 501] width 617 height 94
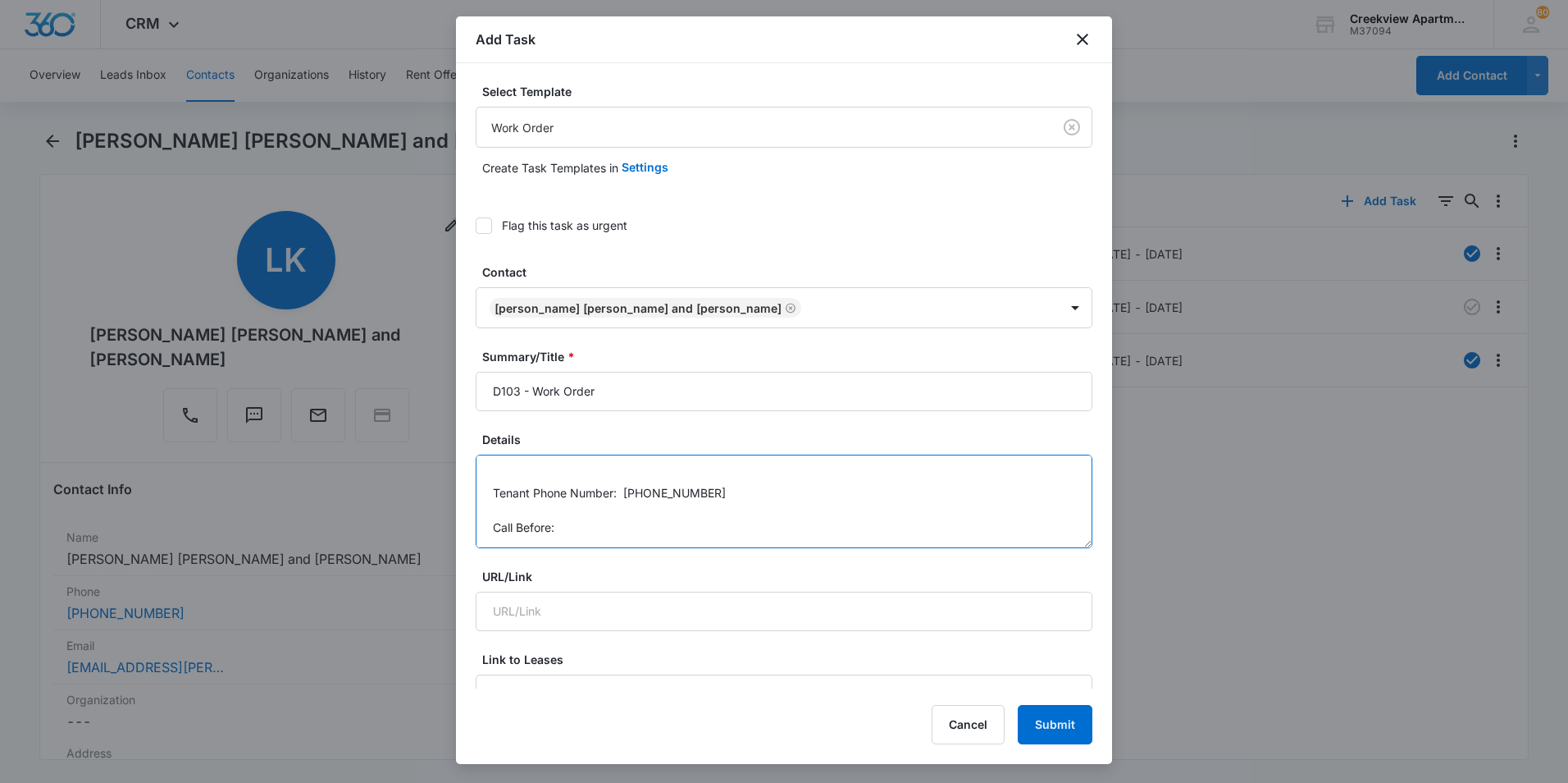
click at [597, 519] on textarea "Details: Outlet by patio door is not working, just the top outlet. Tenant Phone…" at bounding box center [784, 501] width 617 height 94
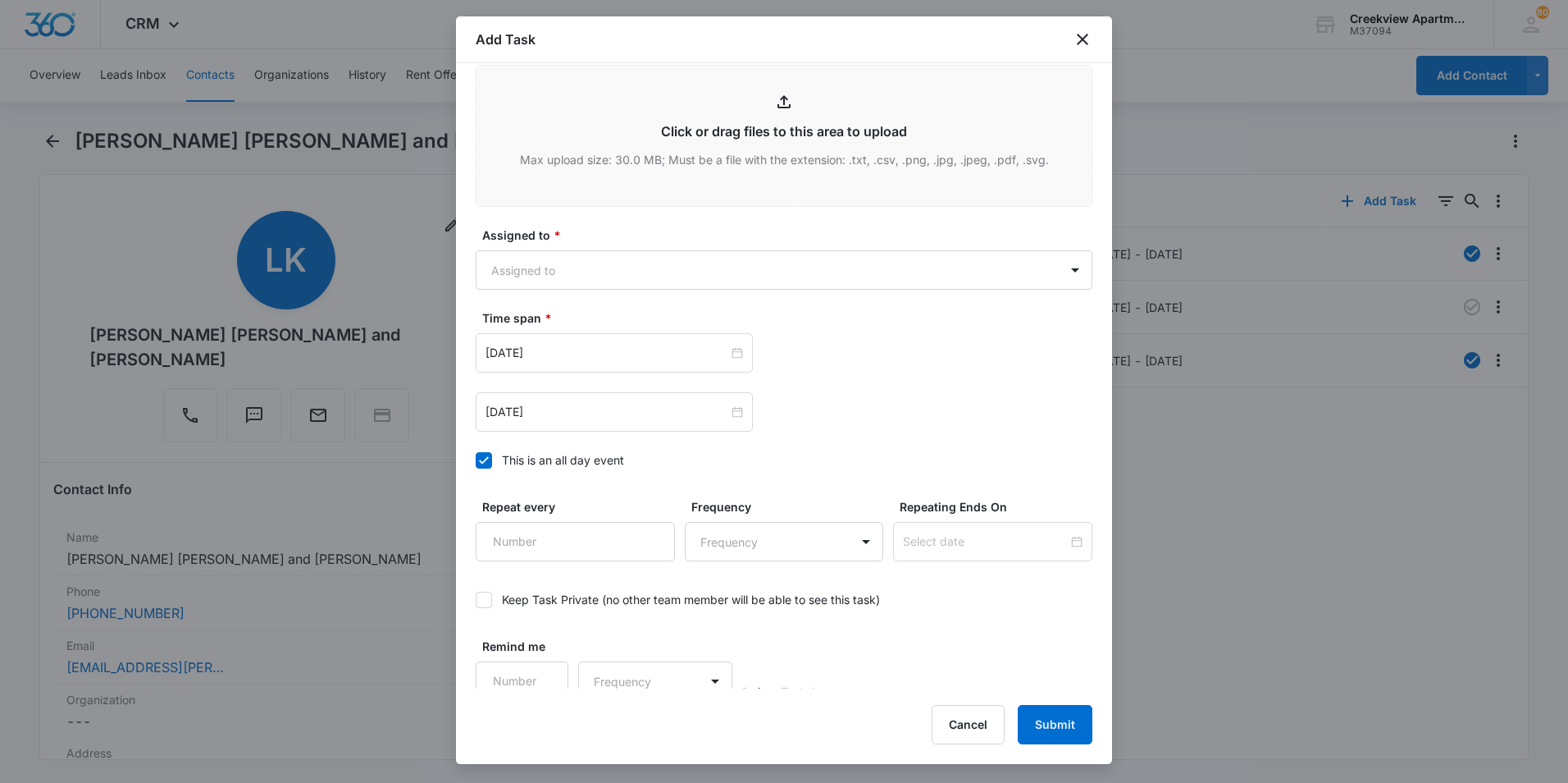
scroll to position [892, 0]
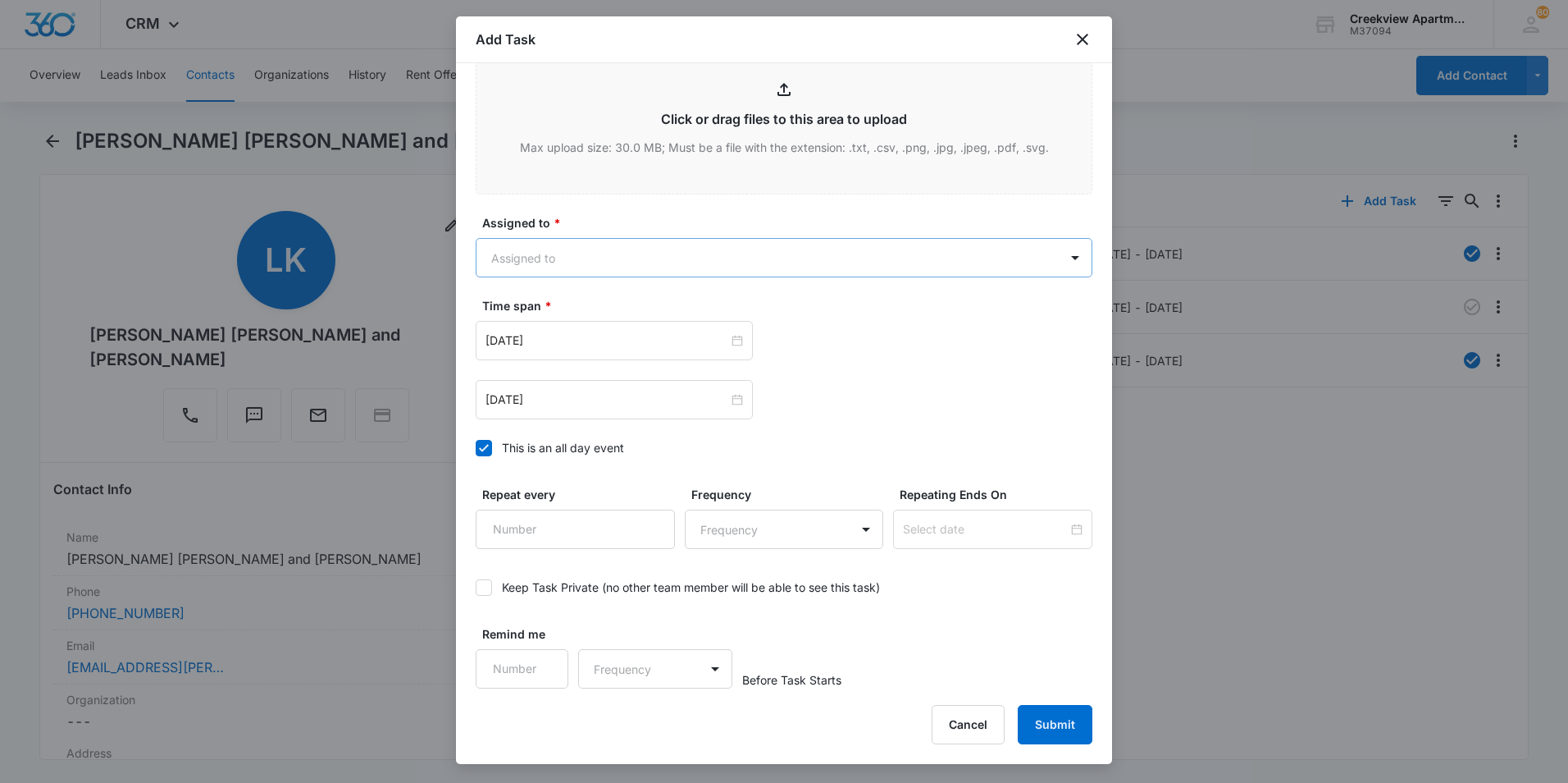
type textarea "Details: Outlet by patio door is not working, just the top outlet. Tenant Phone…"
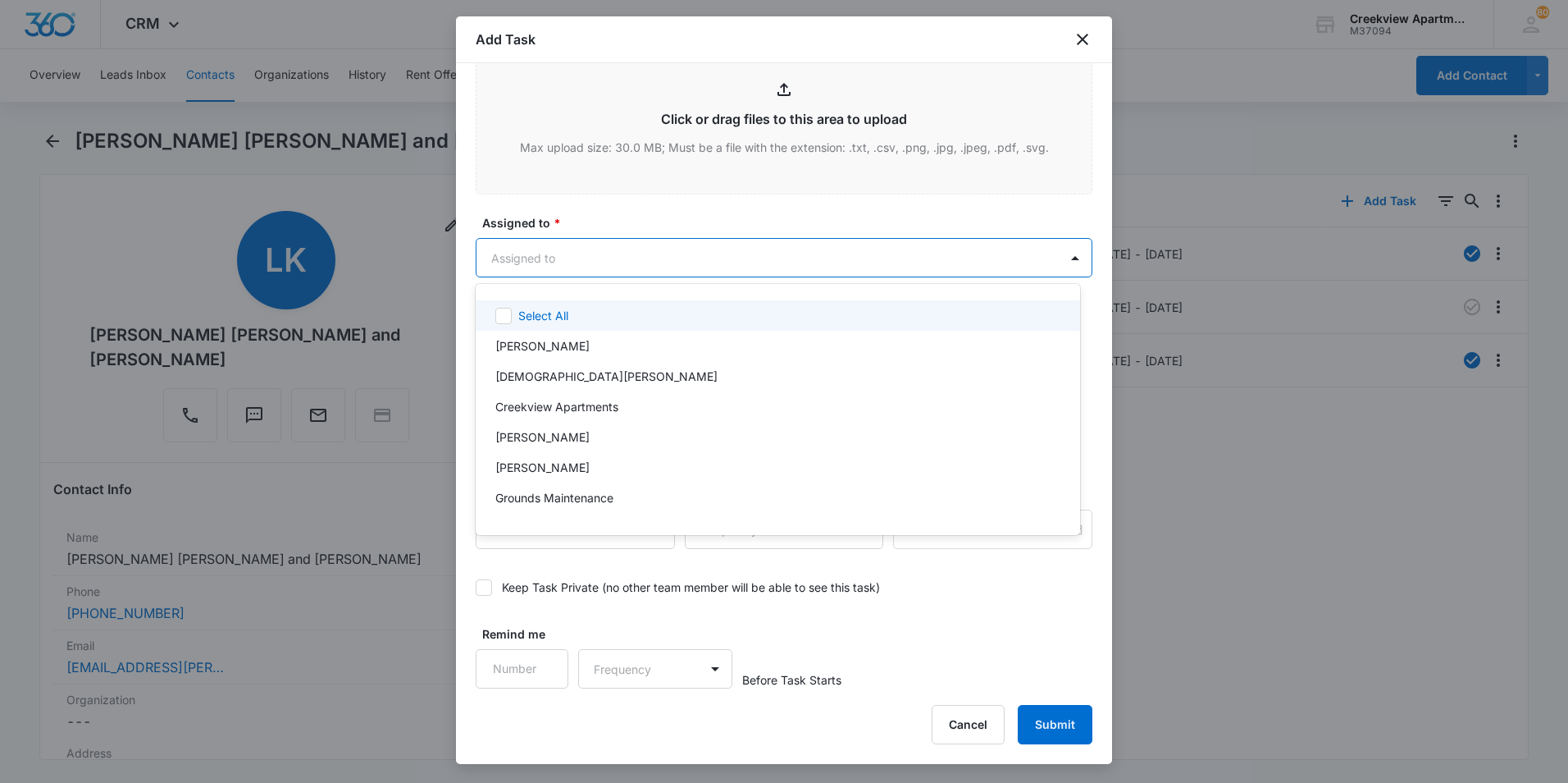
click at [569, 256] on body "CRM Apps Reputation Websites Forms CRM Email Social Content Files Brand Creekvi…" at bounding box center [784, 392] width 1568 height 783
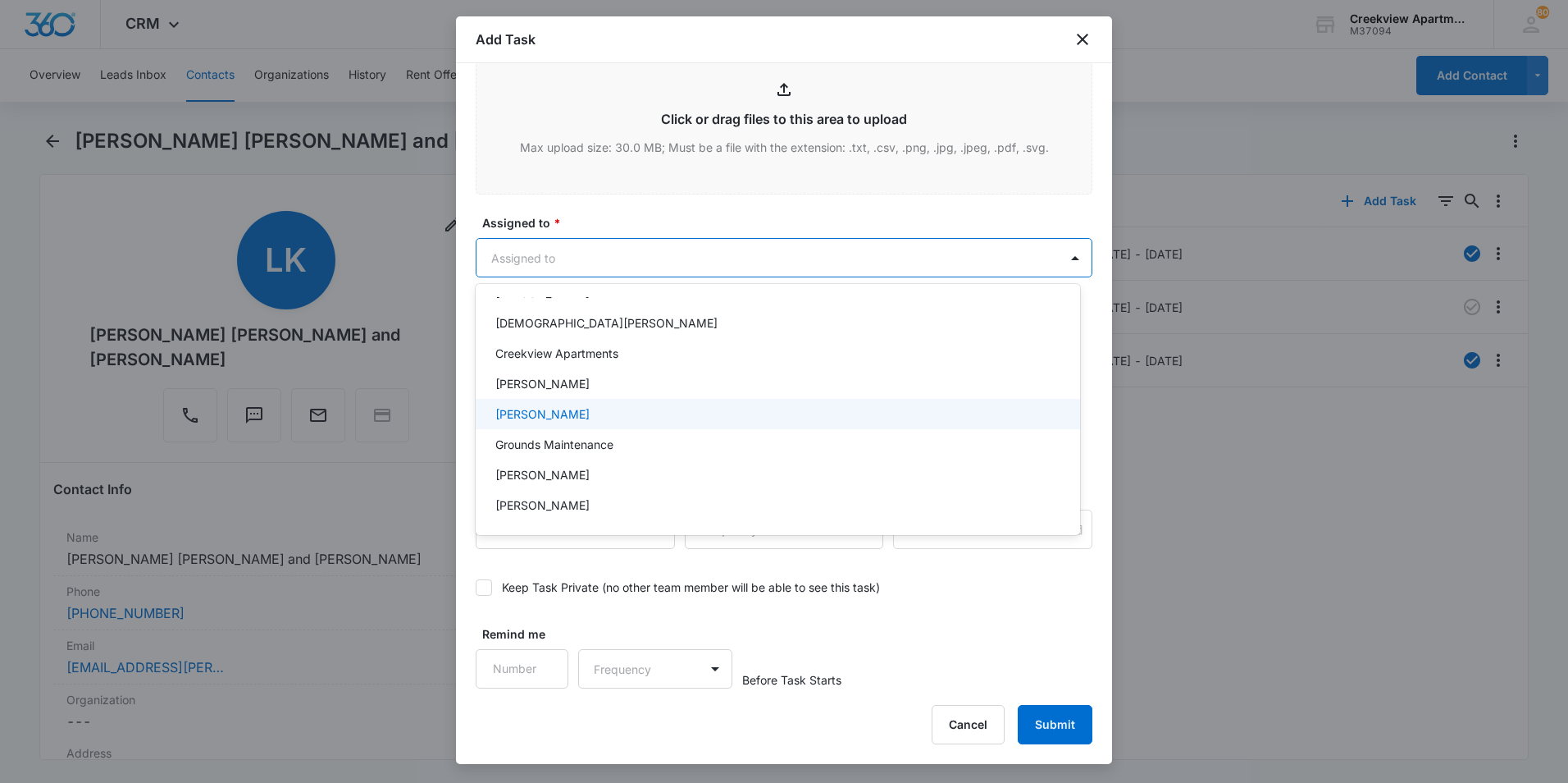
scroll to position [82, 0]
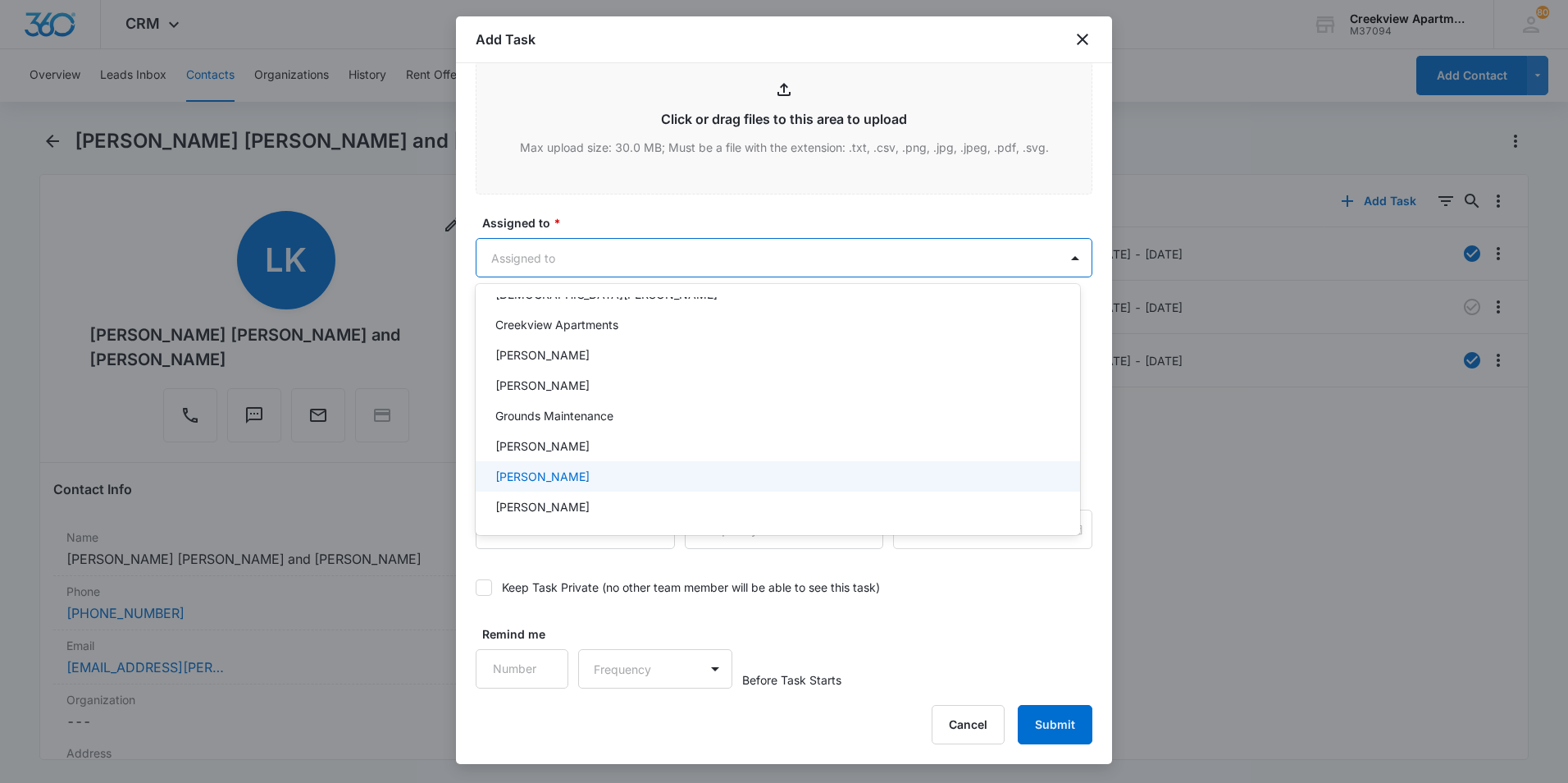
click at [525, 464] on div "Javier Garcia" at bounding box center [778, 476] width 604 height 30
click at [743, 217] on div at bounding box center [784, 392] width 1568 height 783
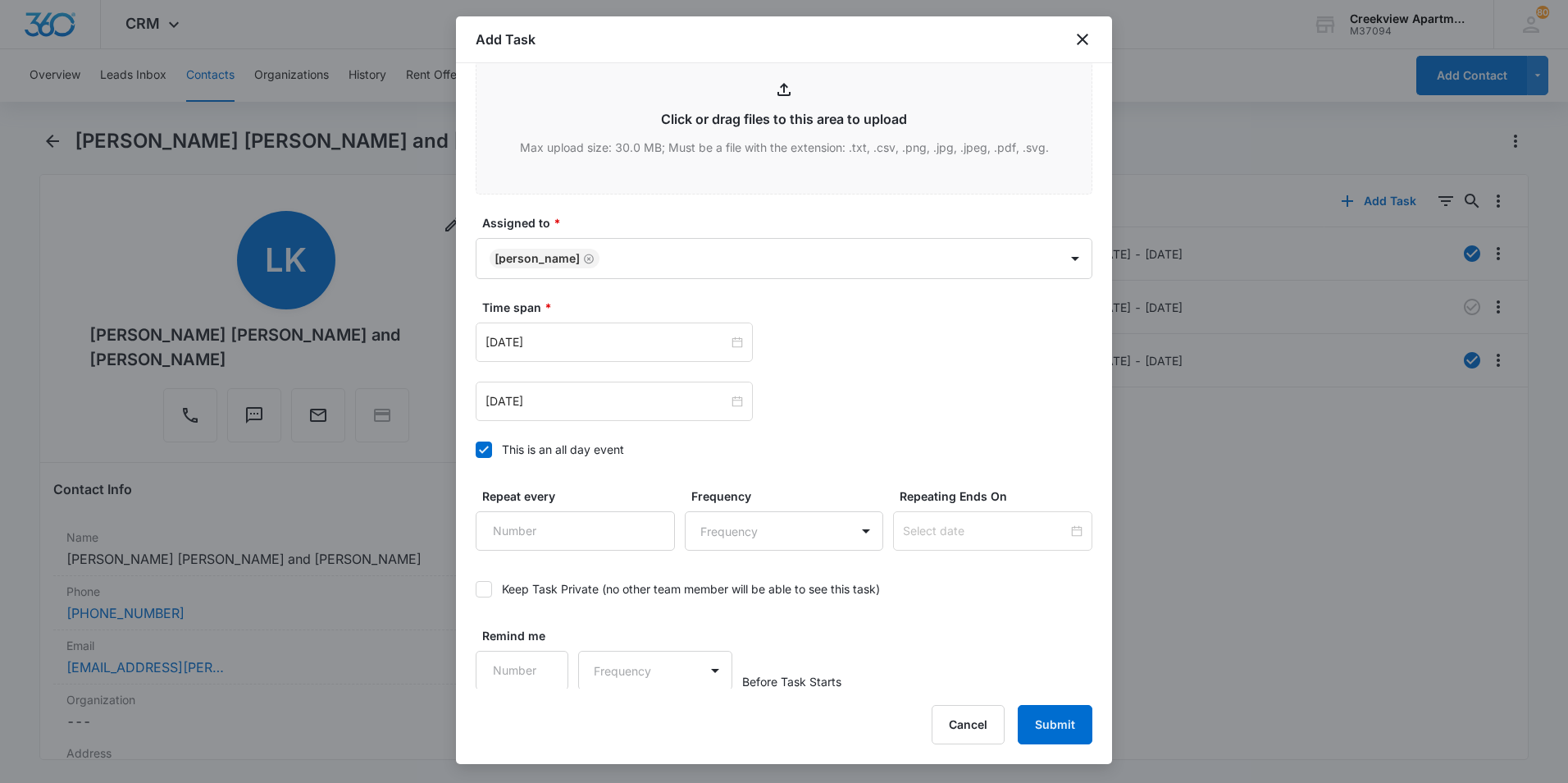
scroll to position [894, 0]
click at [736, 350] on div "Jan 31, 2023" at bounding box center [614, 340] width 277 height 39
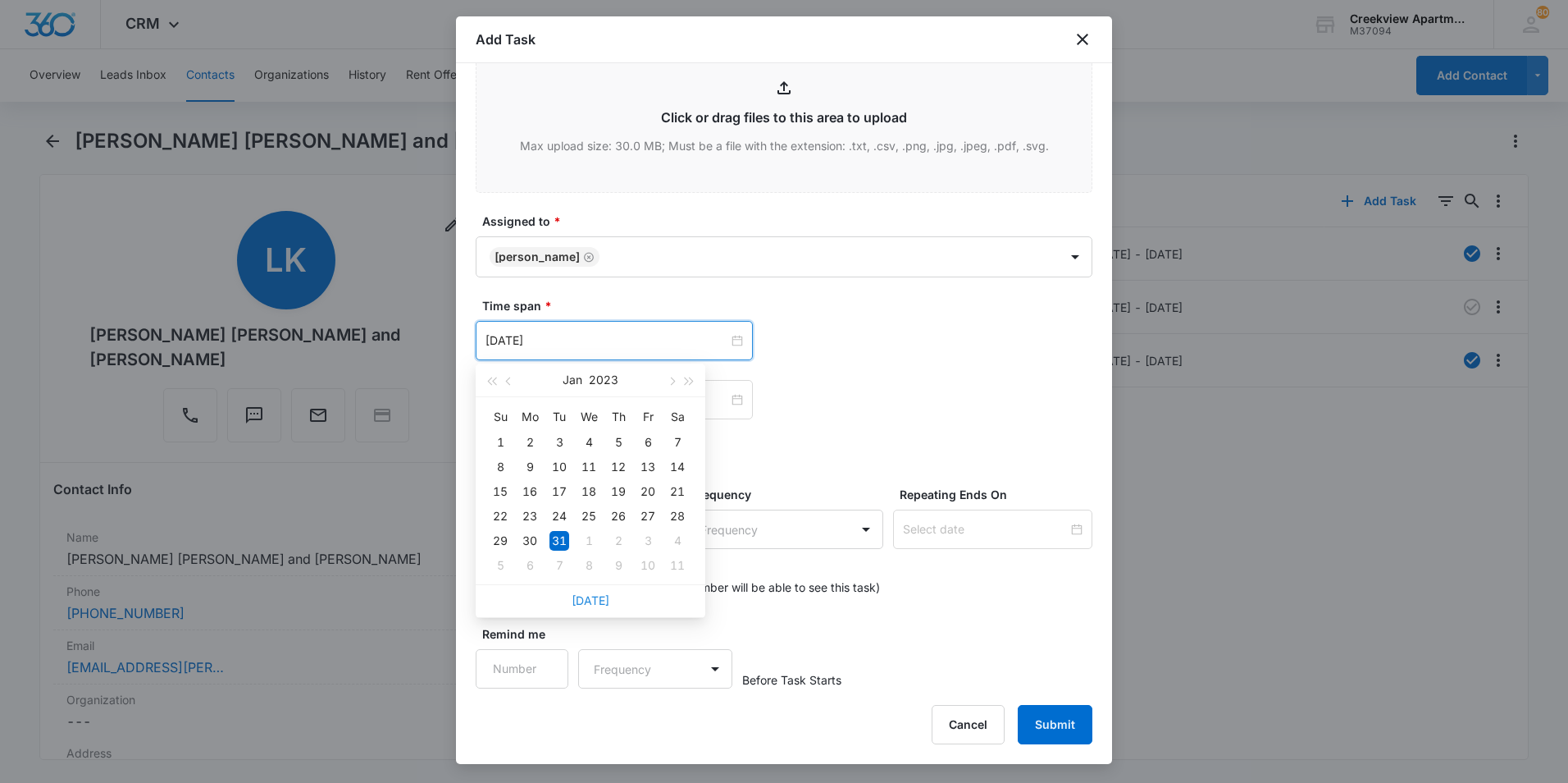
click at [595, 596] on link "Today" at bounding box center [590, 600] width 38 height 14
type input "Sep 15, 2025"
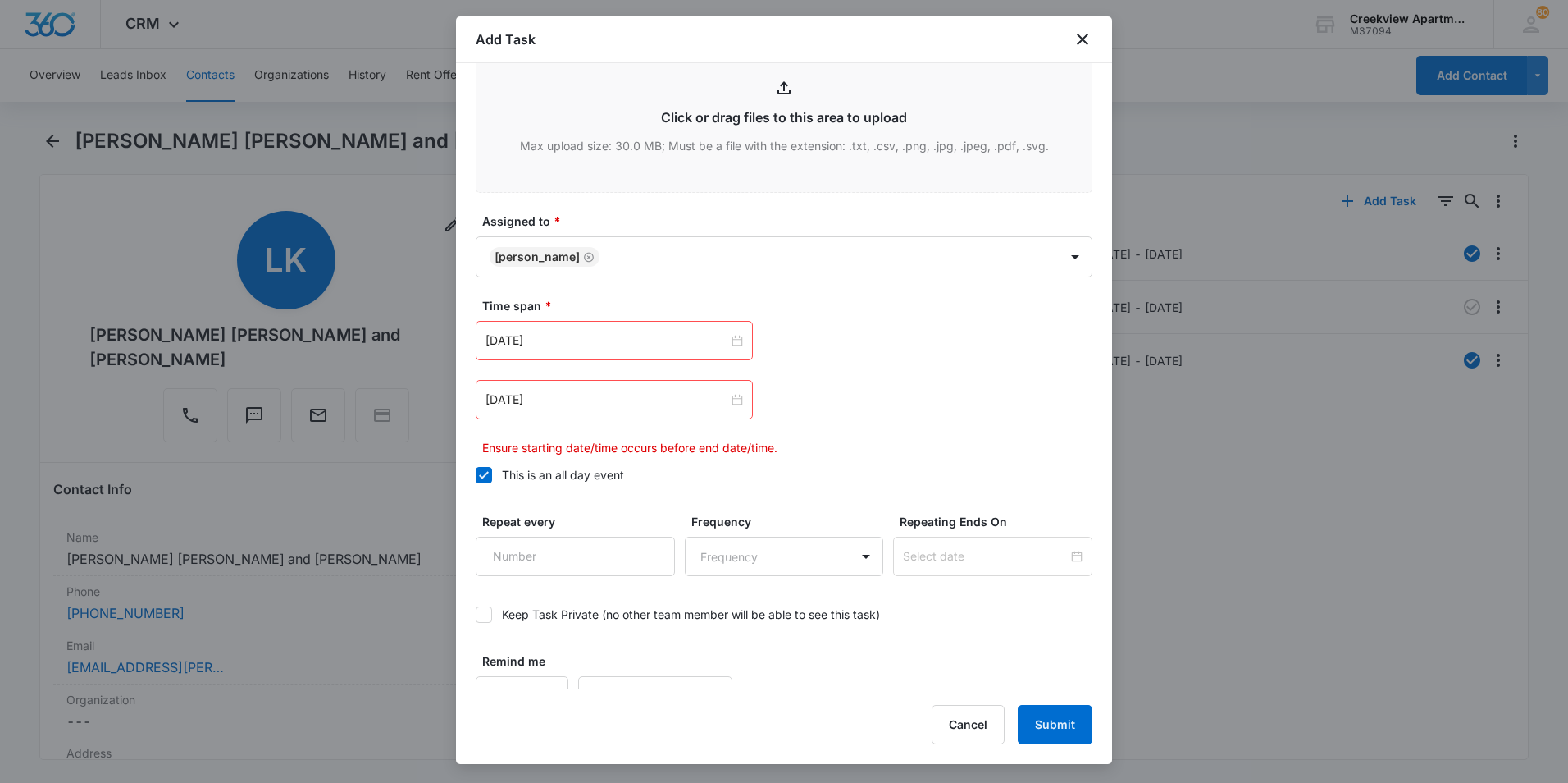
click at [934, 354] on div "Sep 15, 2025 Sep 2025 Su Mo Tu We Th Fr Sa 31 1 2 3 4 5 6 7 8 9 10 11 12 13 14 …" at bounding box center [784, 340] width 617 height 39
click at [723, 392] on div "Jan 31, 2023" at bounding box center [613, 400] width 257 height 18
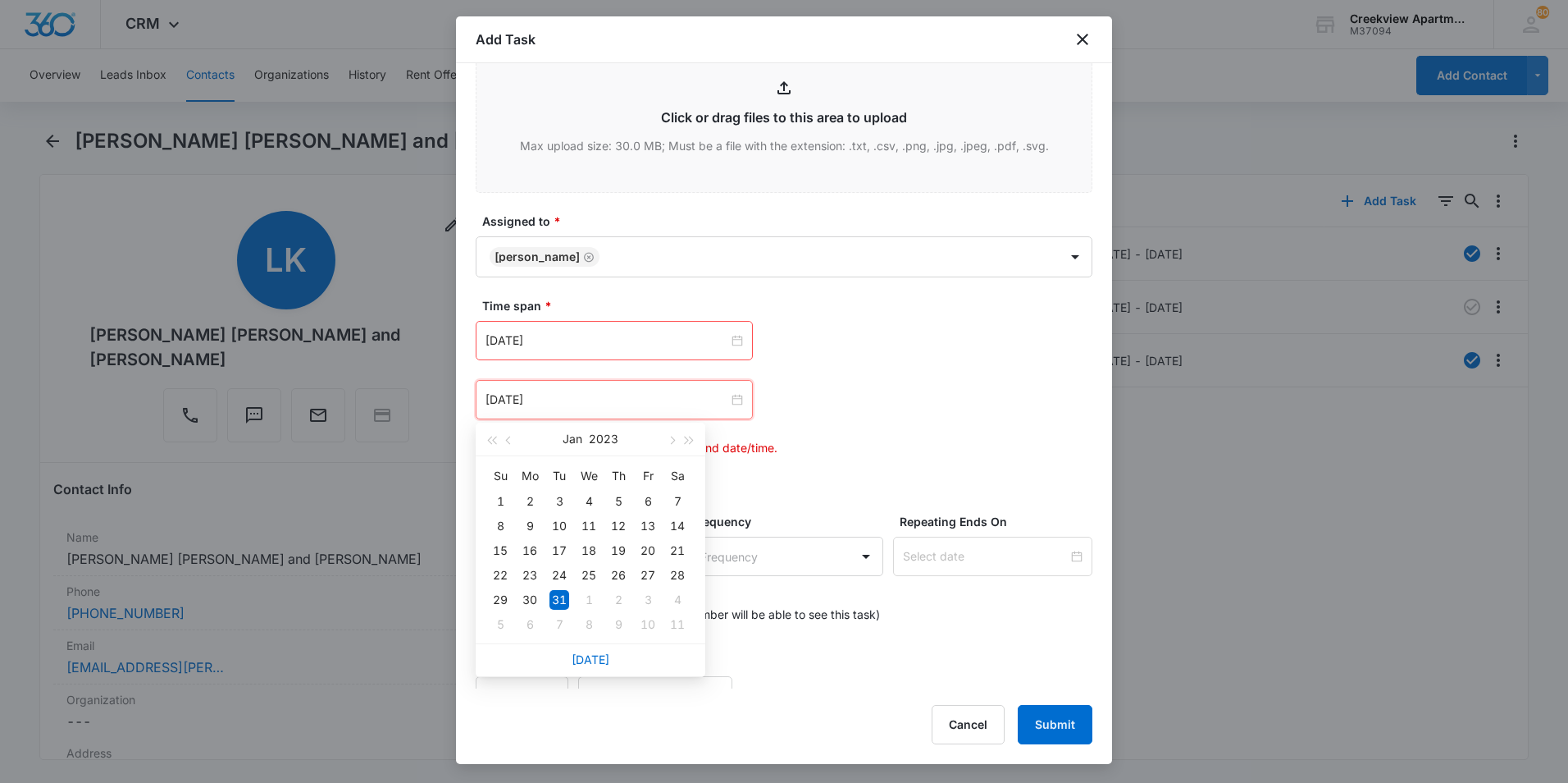
click at [587, 651] on div "Today" at bounding box center [591, 659] width 230 height 33
click at [584, 662] on link "Today" at bounding box center [590, 659] width 38 height 14
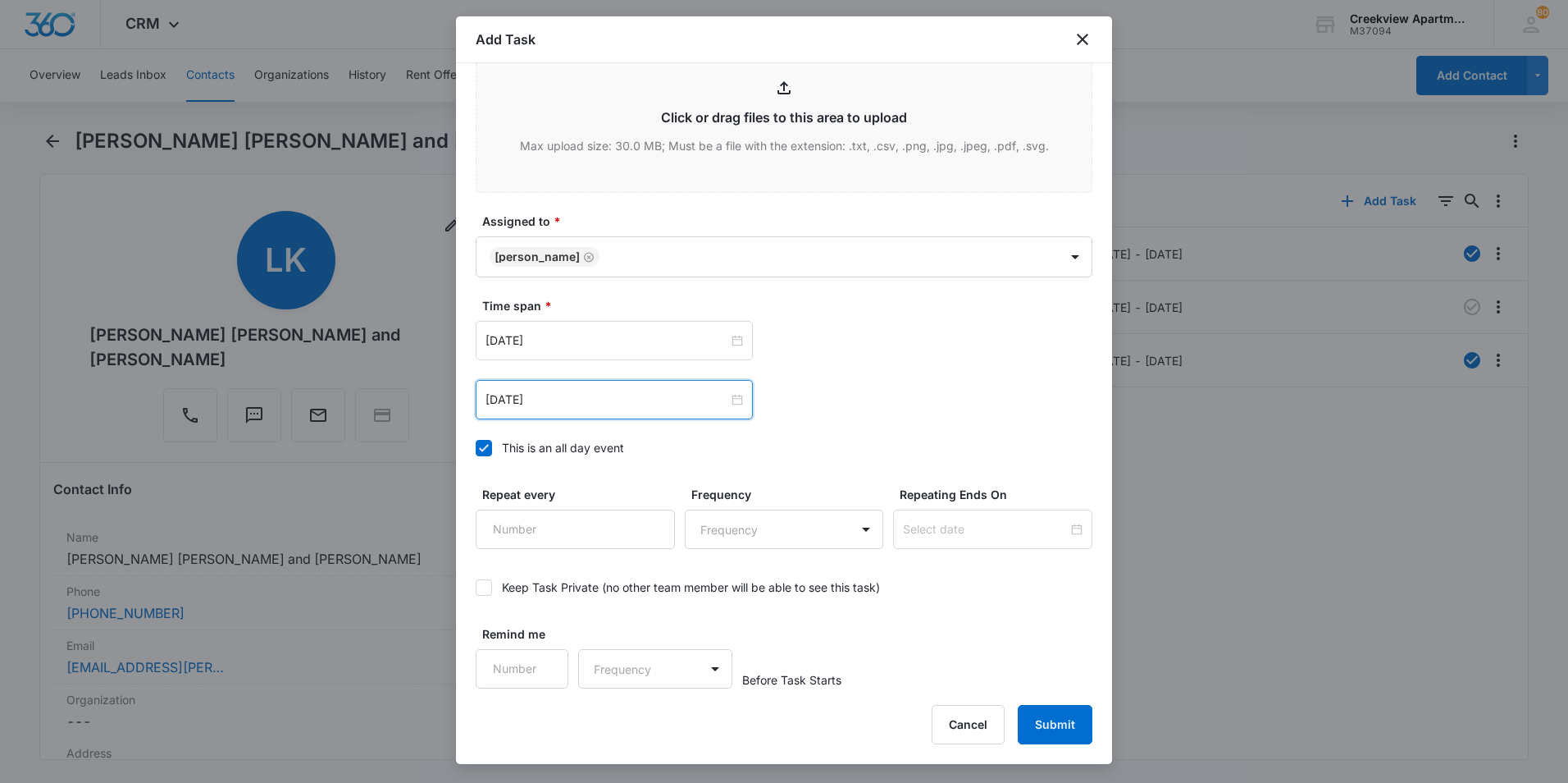
click at [703, 386] on div "Sep 15, 2025" at bounding box center [614, 399] width 277 height 39
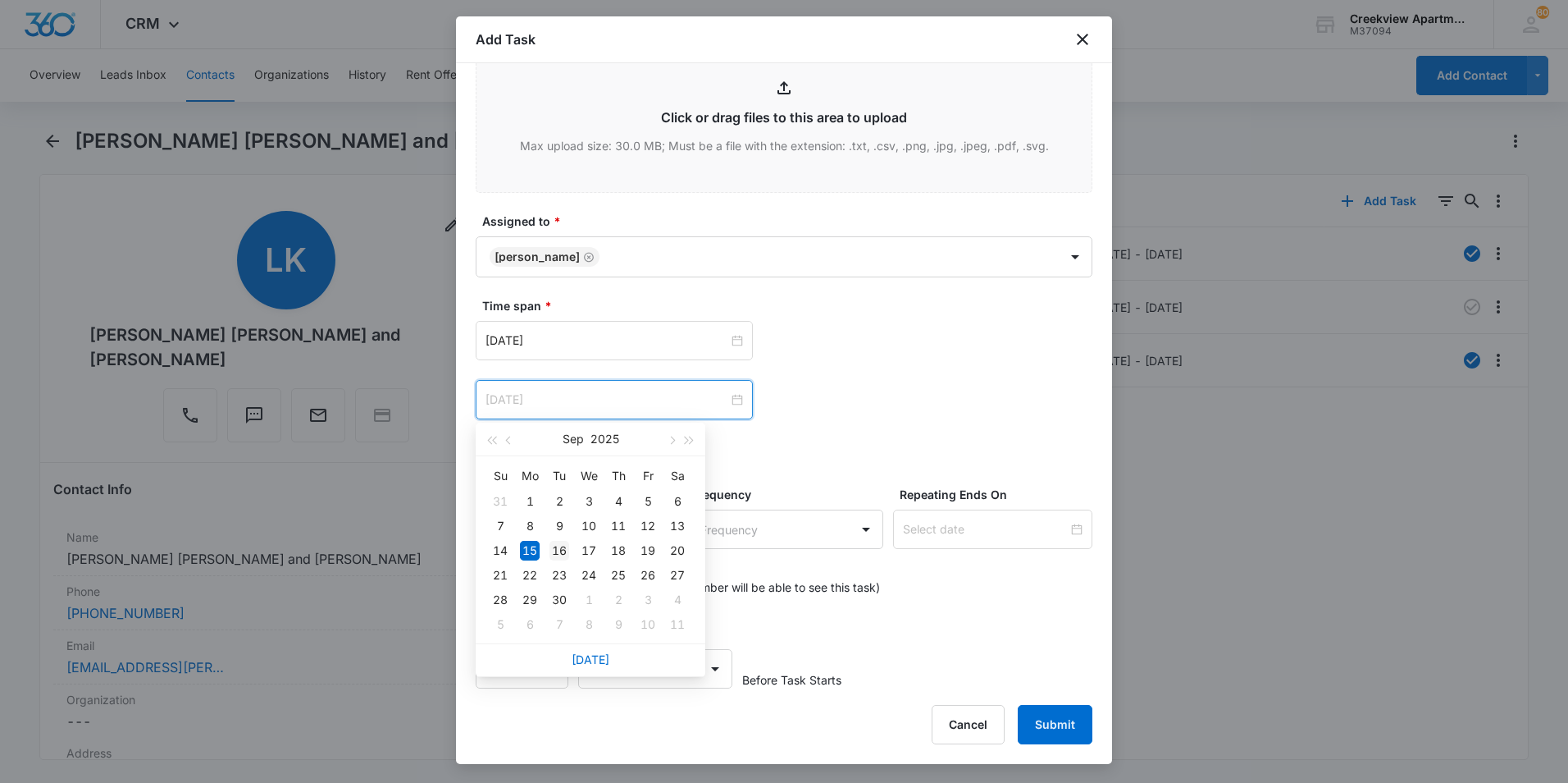
type input "Sep 16, 2025"
click at [551, 549] on div "16" at bounding box center [559, 550] width 19 height 19
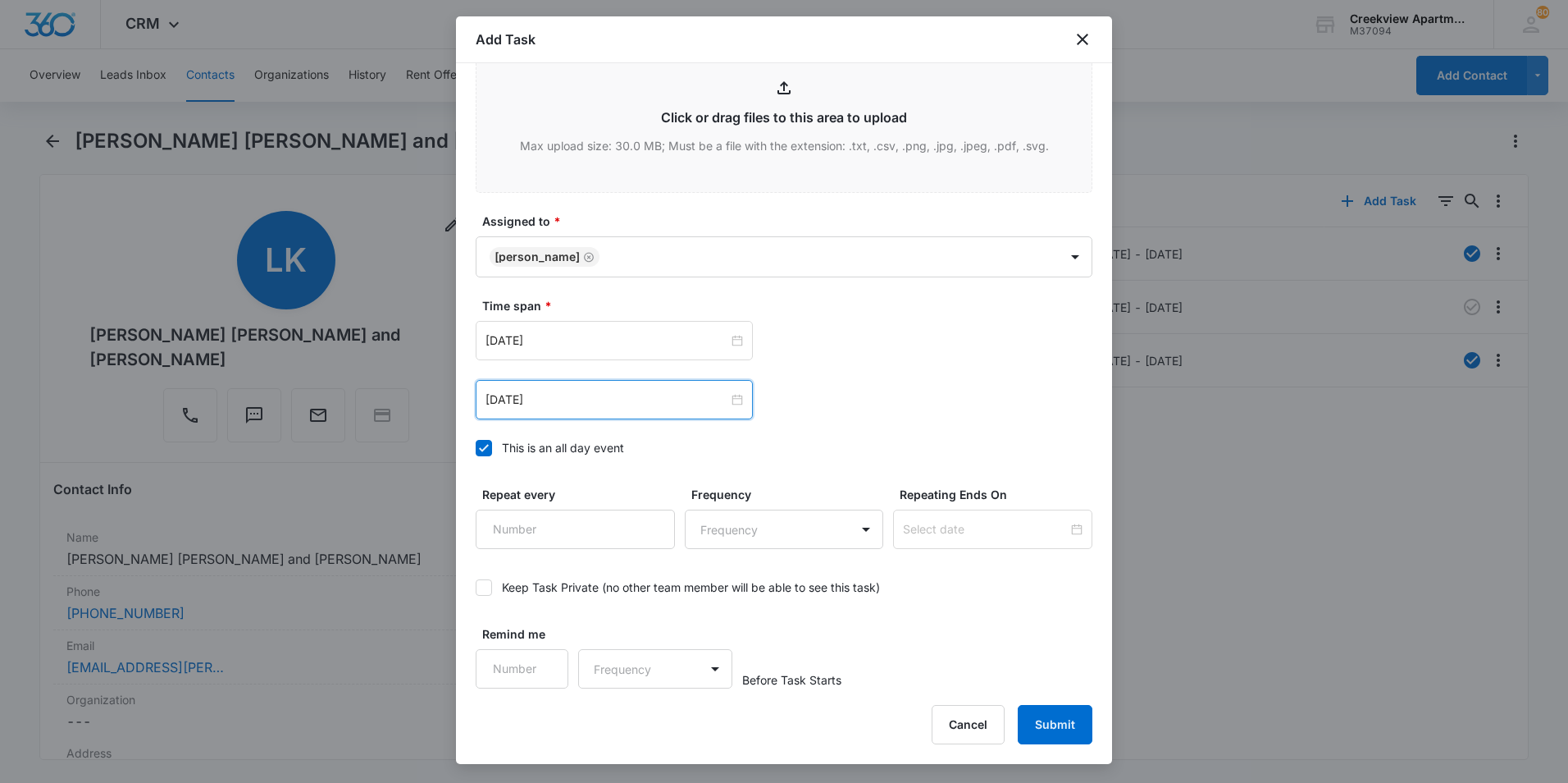
click at [867, 355] on div "Sep 15, 2025 Sep 2025 Su Mo Tu We Th Fr Sa 31 1 2 3 4 5 6 7 8 9 10 11 12 13 14 …" at bounding box center [784, 340] width 617 height 39
click at [1066, 707] on button "Submit" at bounding box center [1055, 724] width 75 height 39
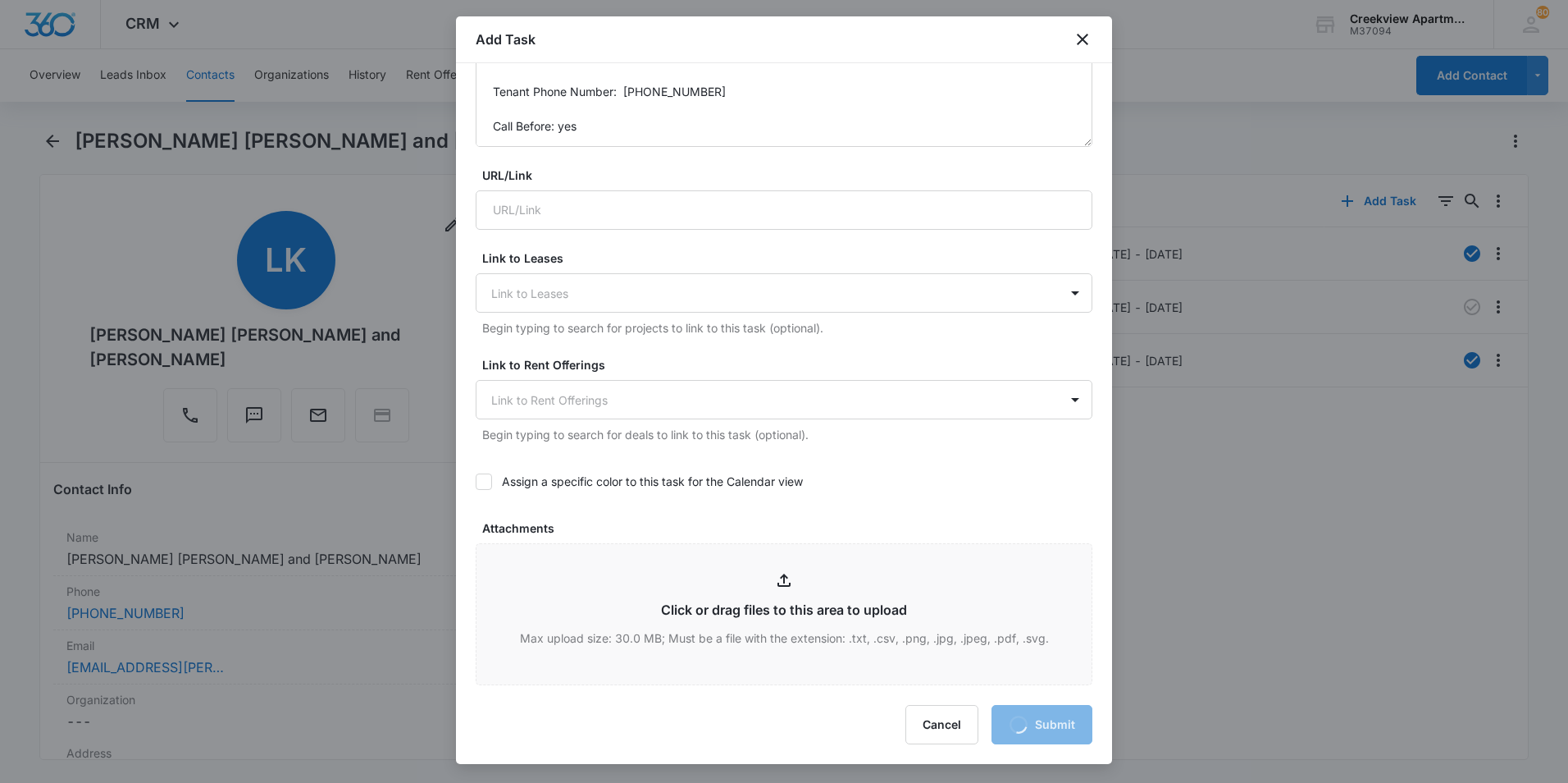
scroll to position [0, 0]
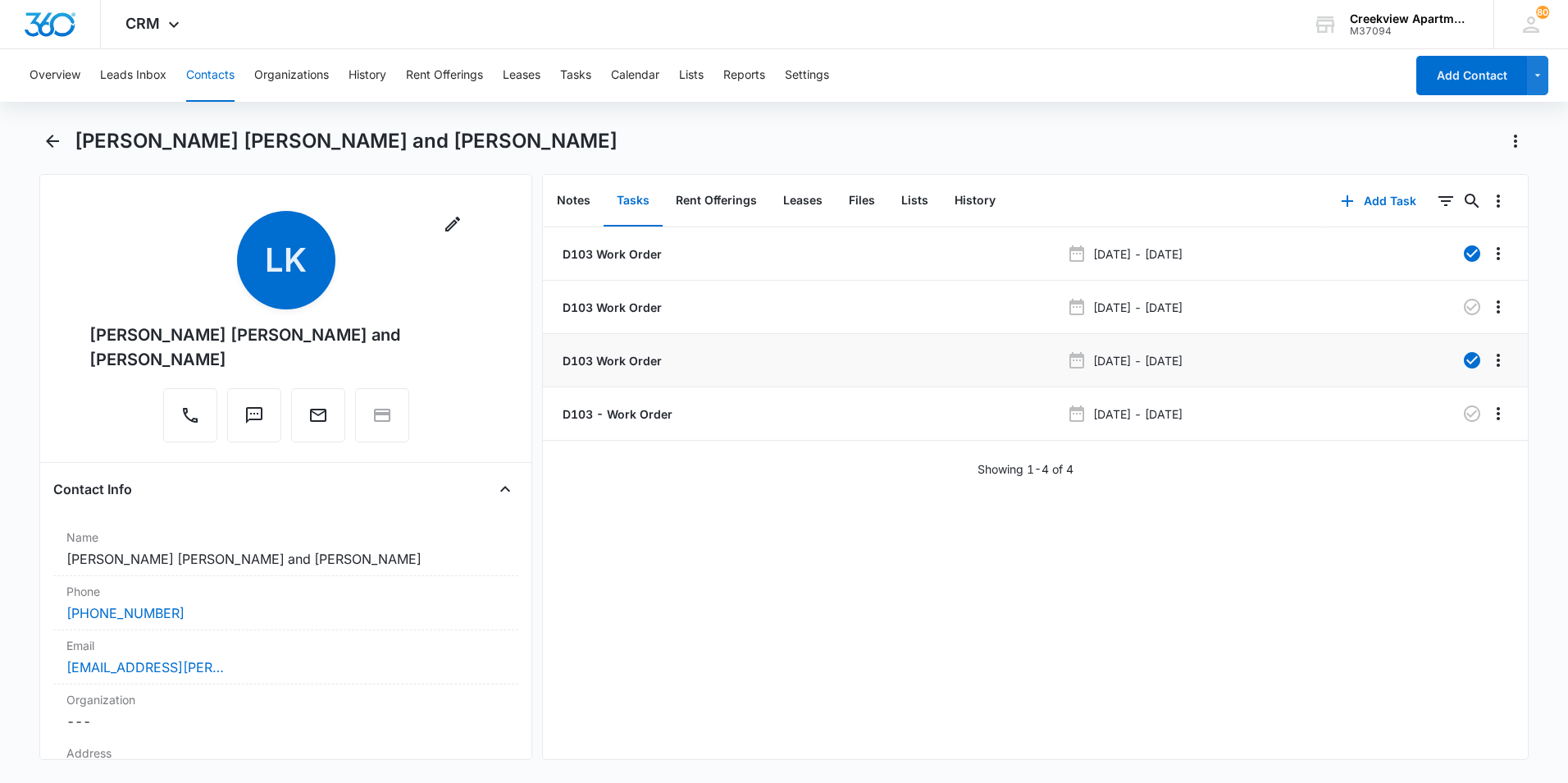
click at [605, 358] on p "D103 Work Order" at bounding box center [610, 360] width 102 height 18
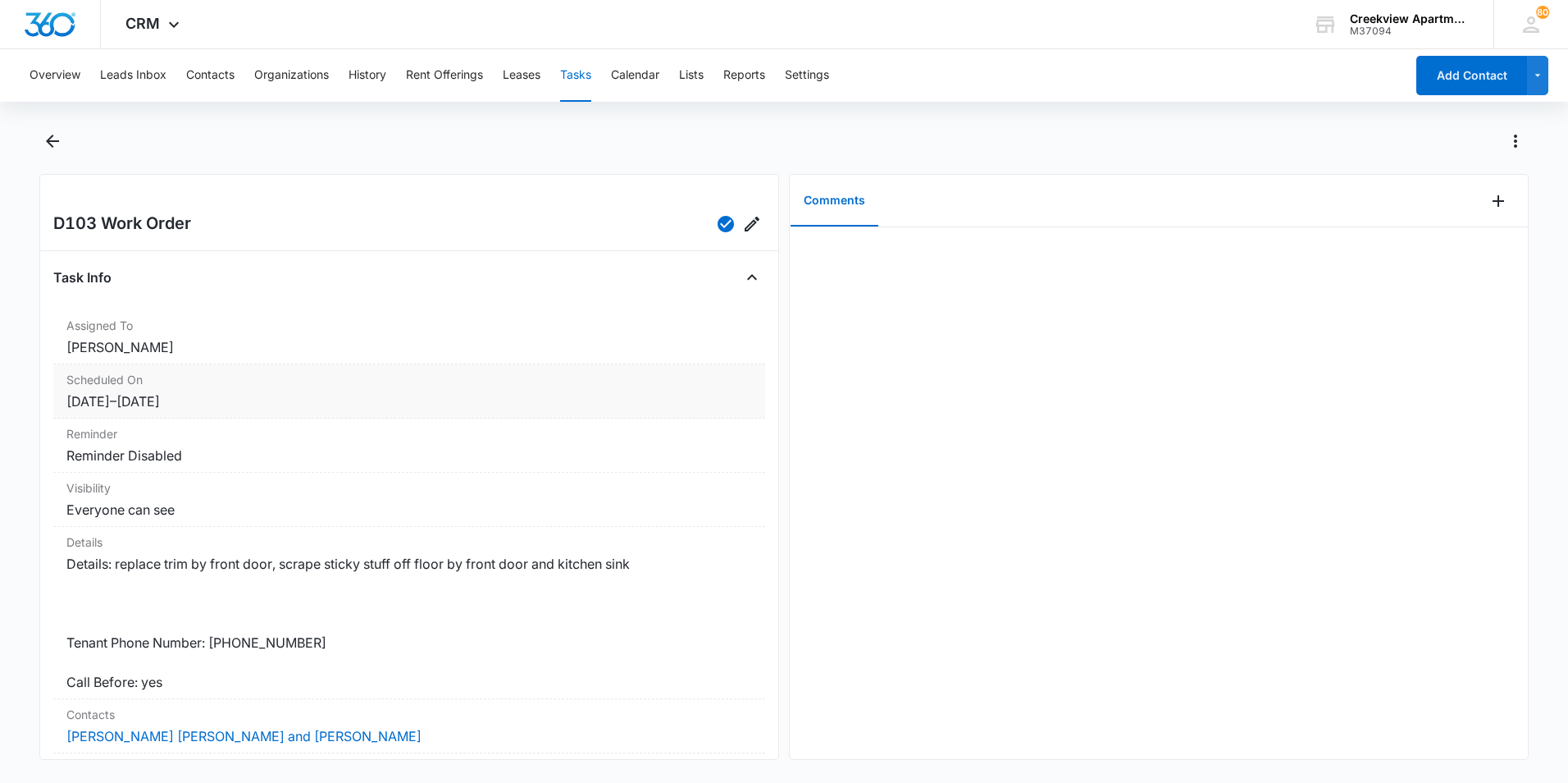
scroll to position [164, 0]
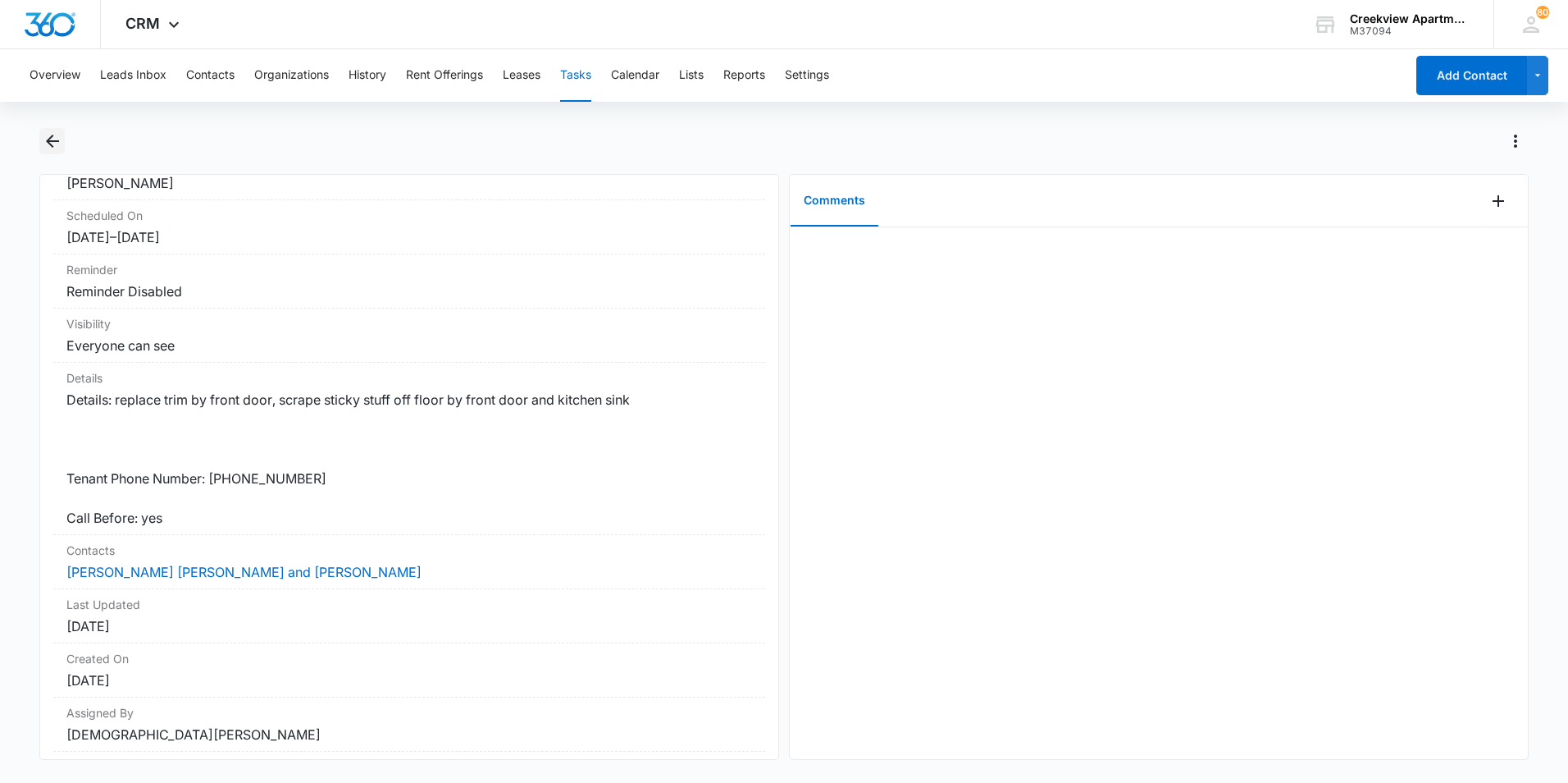
click at [53, 149] on icon "Back" at bounding box center [52, 141] width 19 height 19
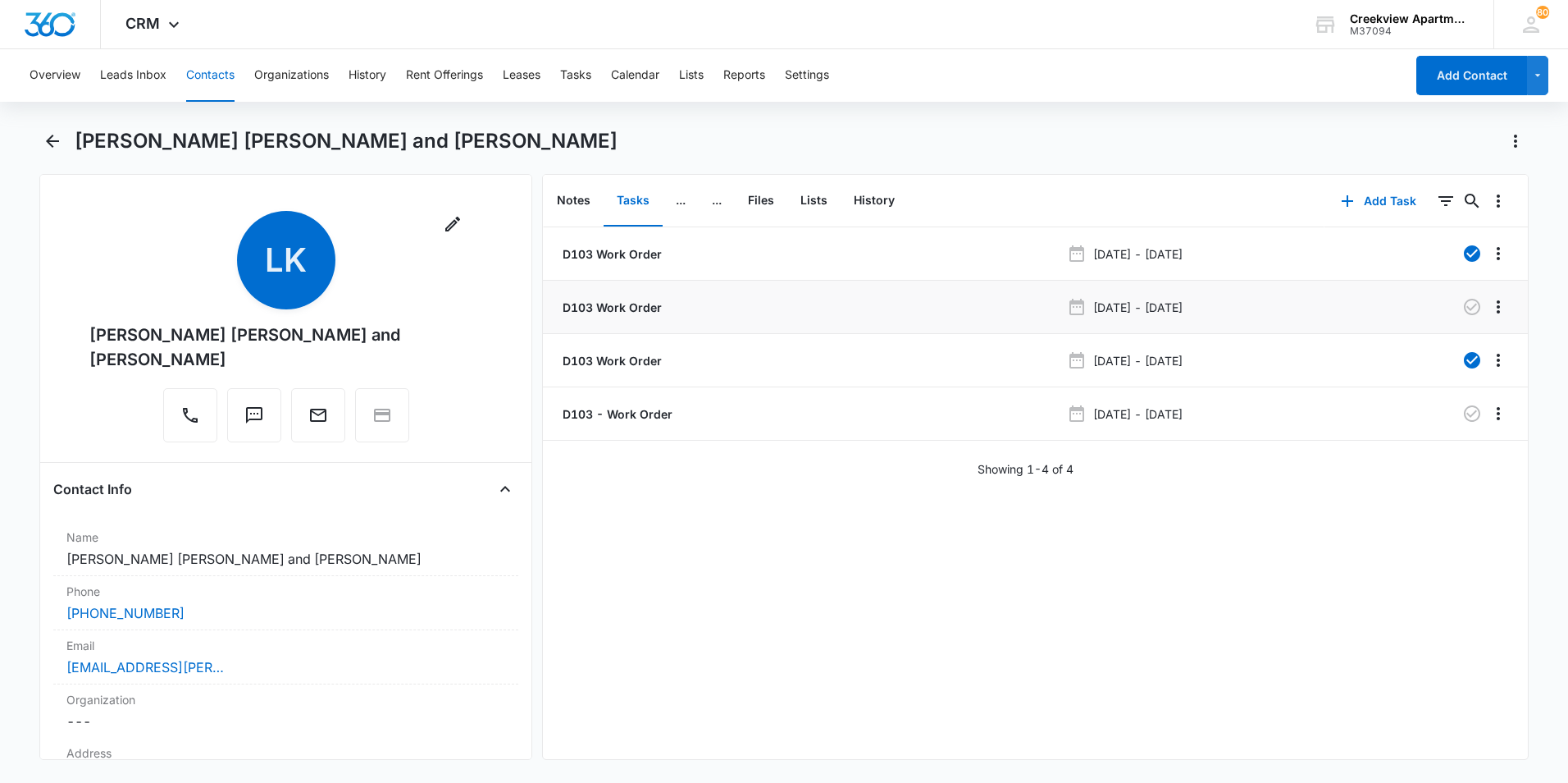
click at [644, 303] on p "D103 Work Order" at bounding box center [610, 307] width 102 height 18
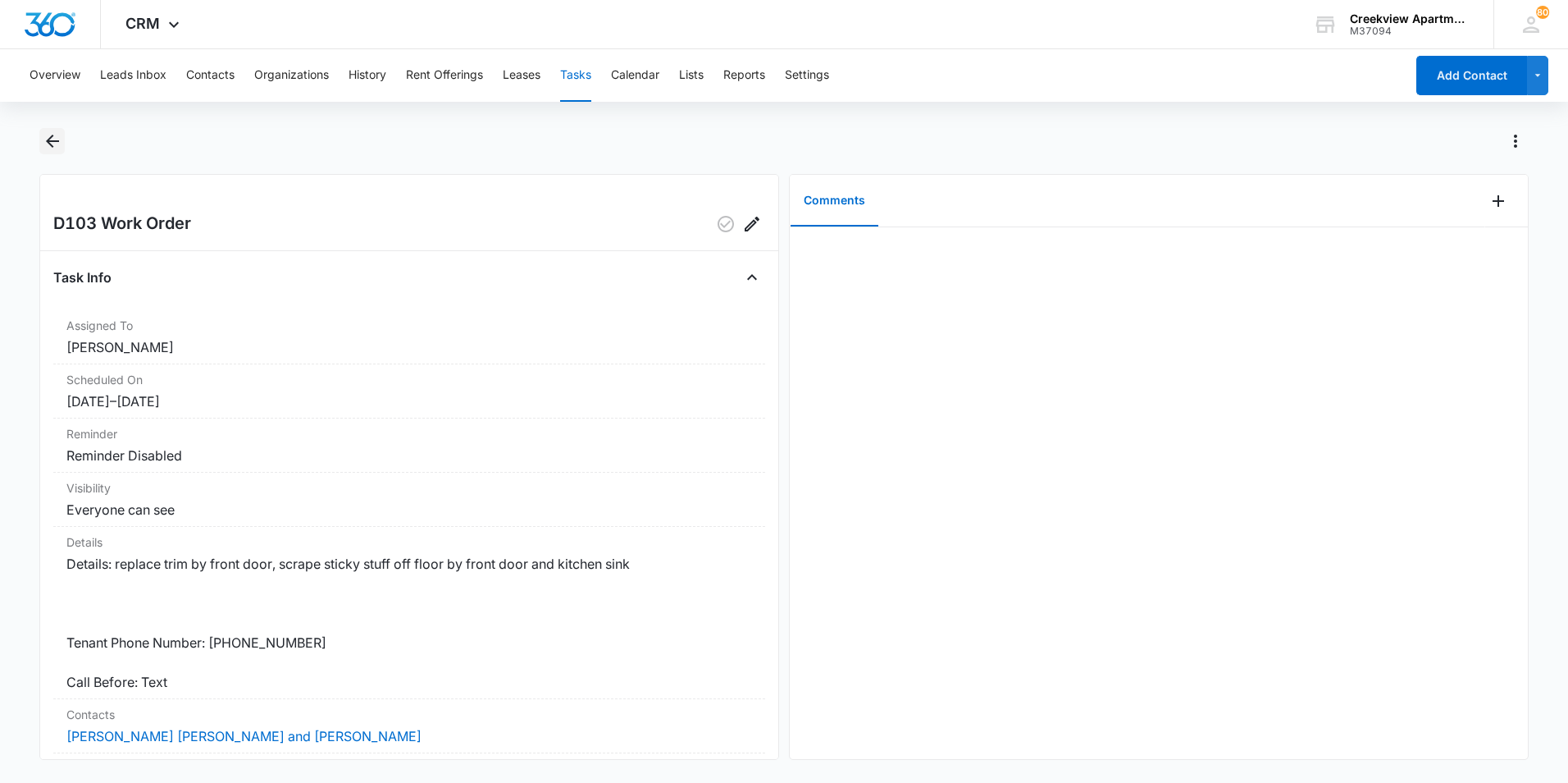
click at [49, 141] on icon "Back" at bounding box center [53, 141] width 13 height 13
click at [1489, 207] on icon "Add Comment" at bounding box center [1498, 200] width 19 height 19
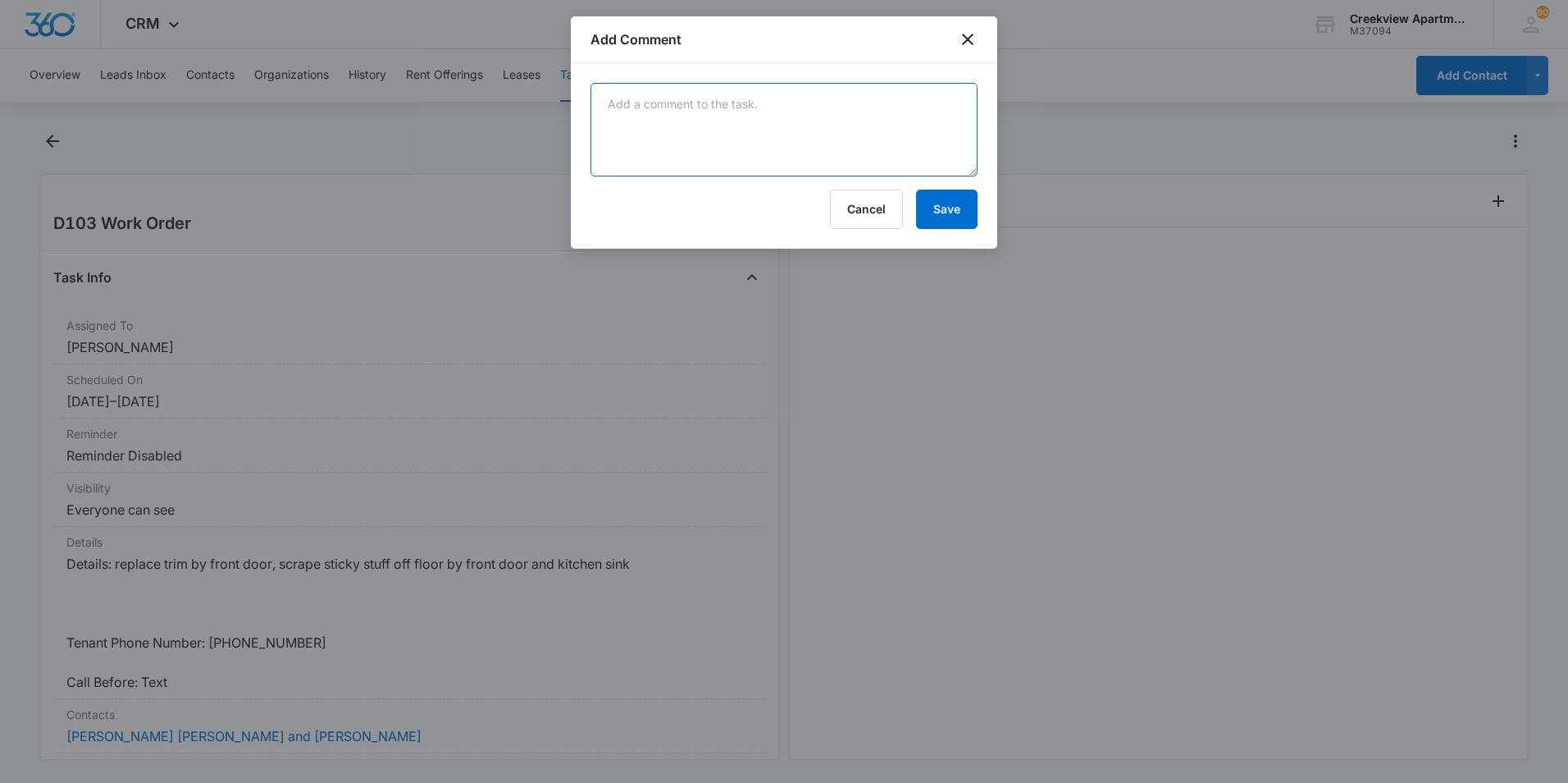
click at [709, 132] on textarea at bounding box center [784, 130] width 387 height 94
click at [849, 211] on button "Cancel" at bounding box center [866, 209] width 73 height 39
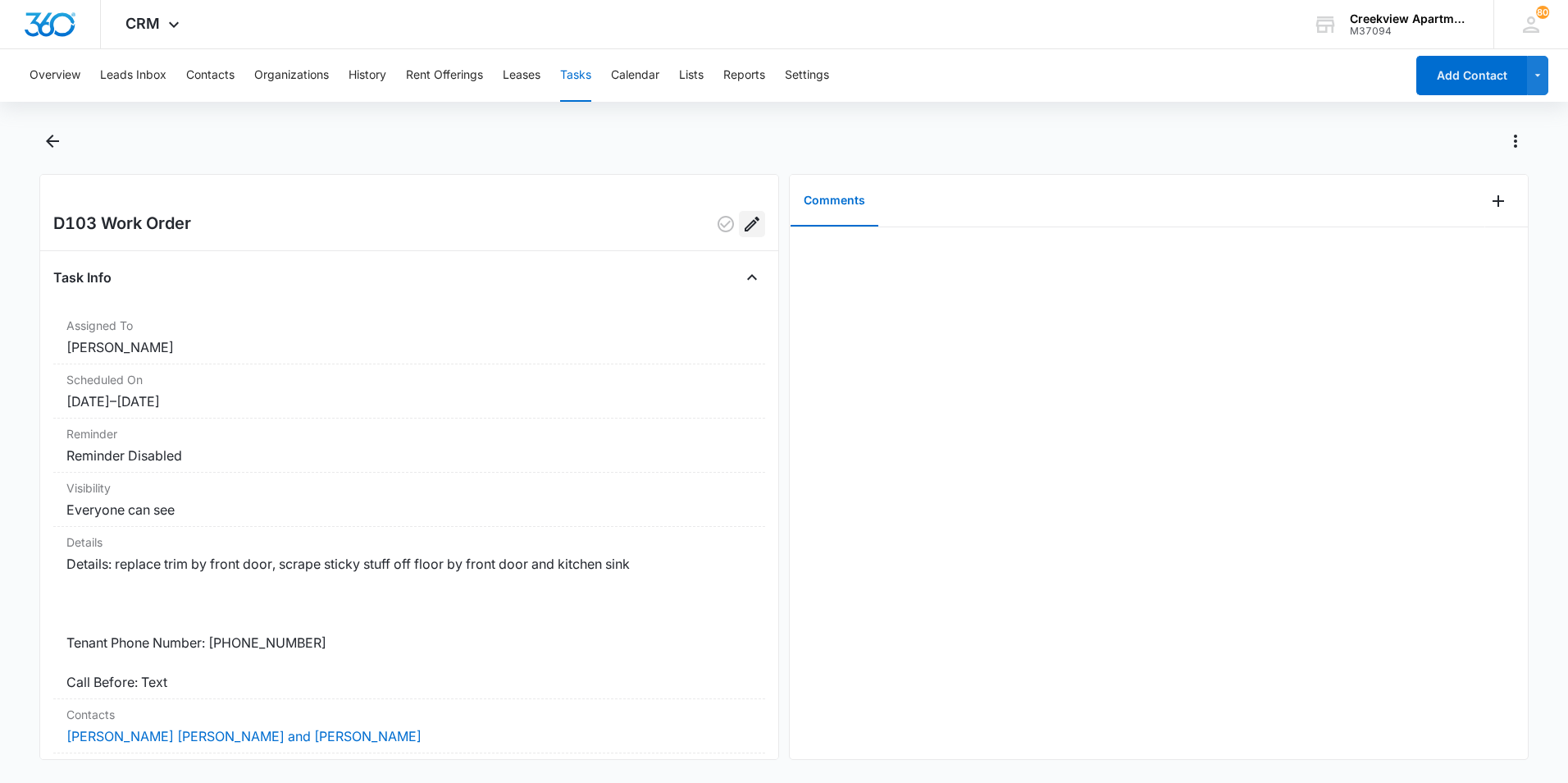
click at [743, 220] on icon "Edit" at bounding box center [752, 223] width 19 height 19
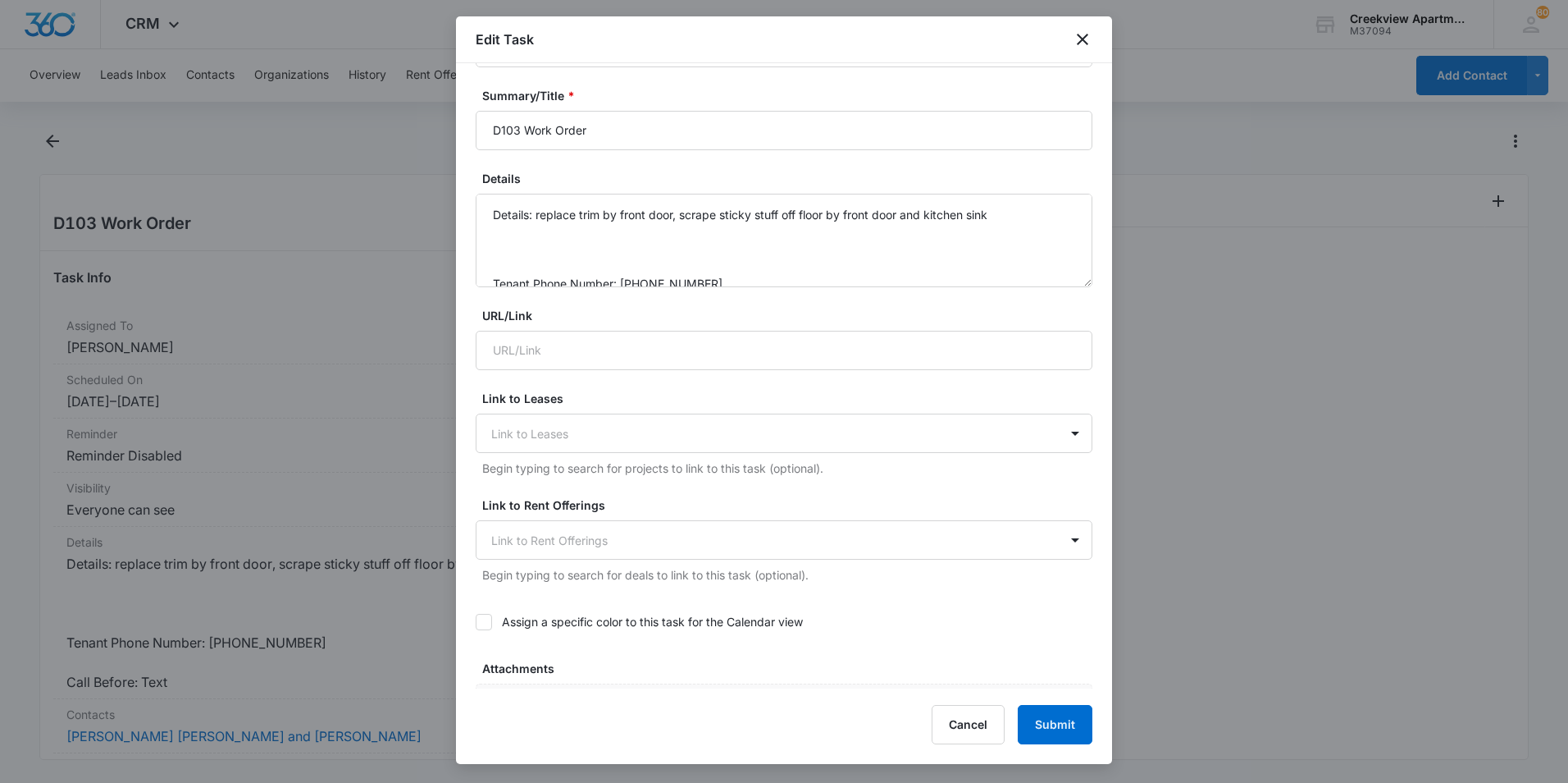
scroll to position [164, 0]
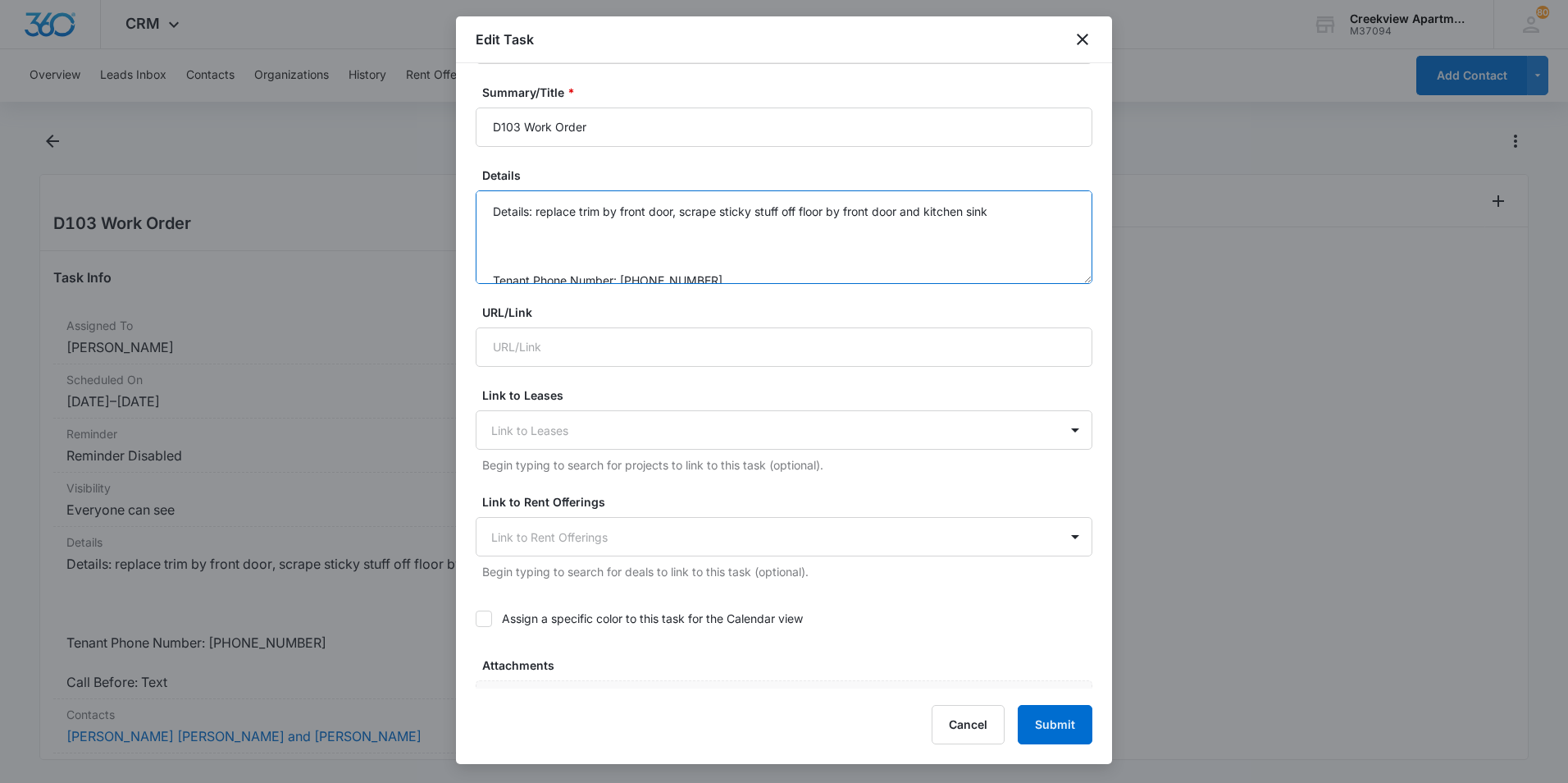
click at [703, 250] on textarea "Details: replace trim by front door, scrape sticky stuff off floor by front doo…" at bounding box center [784, 237] width 617 height 94
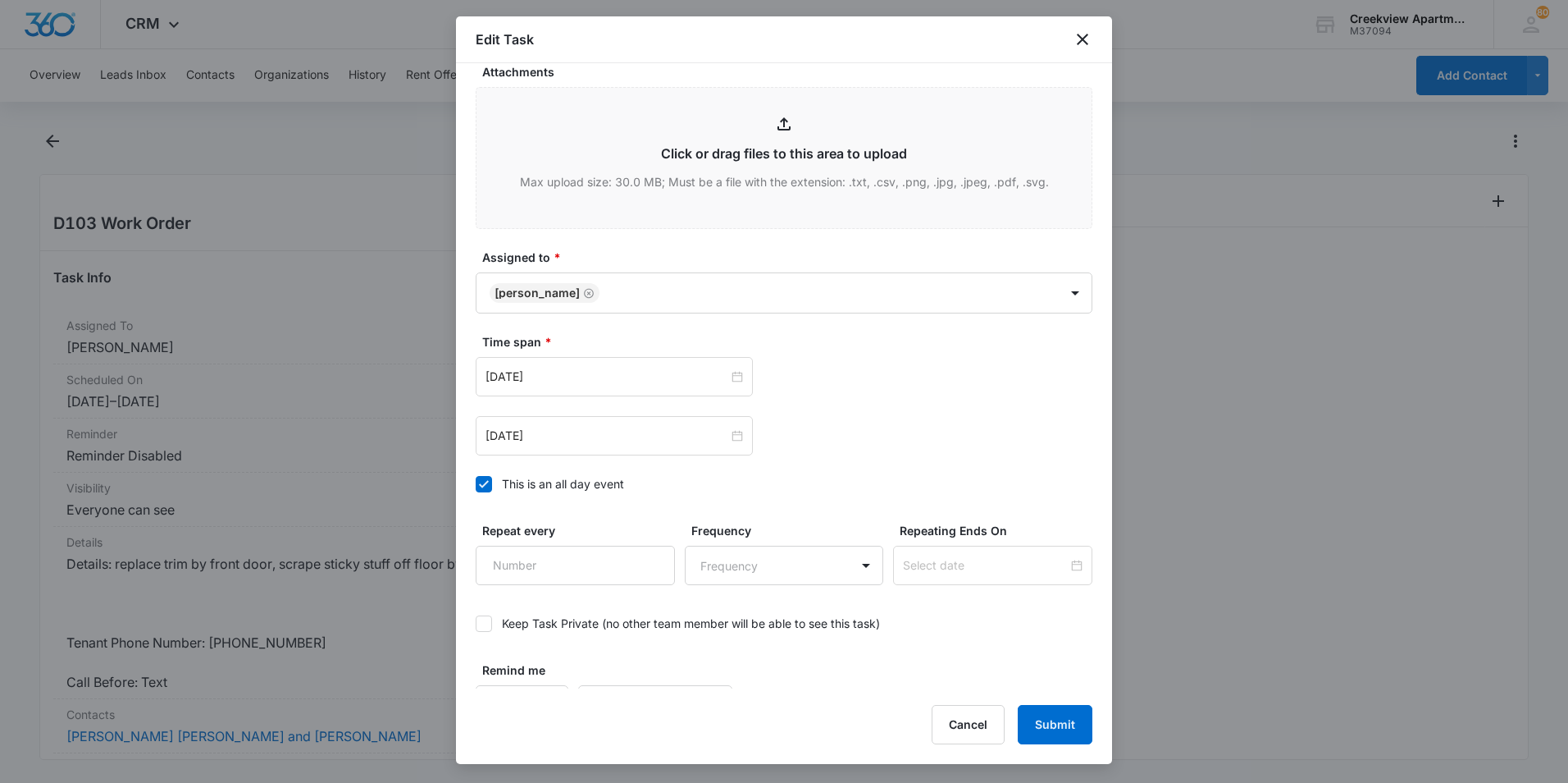
scroll to position [770, 0]
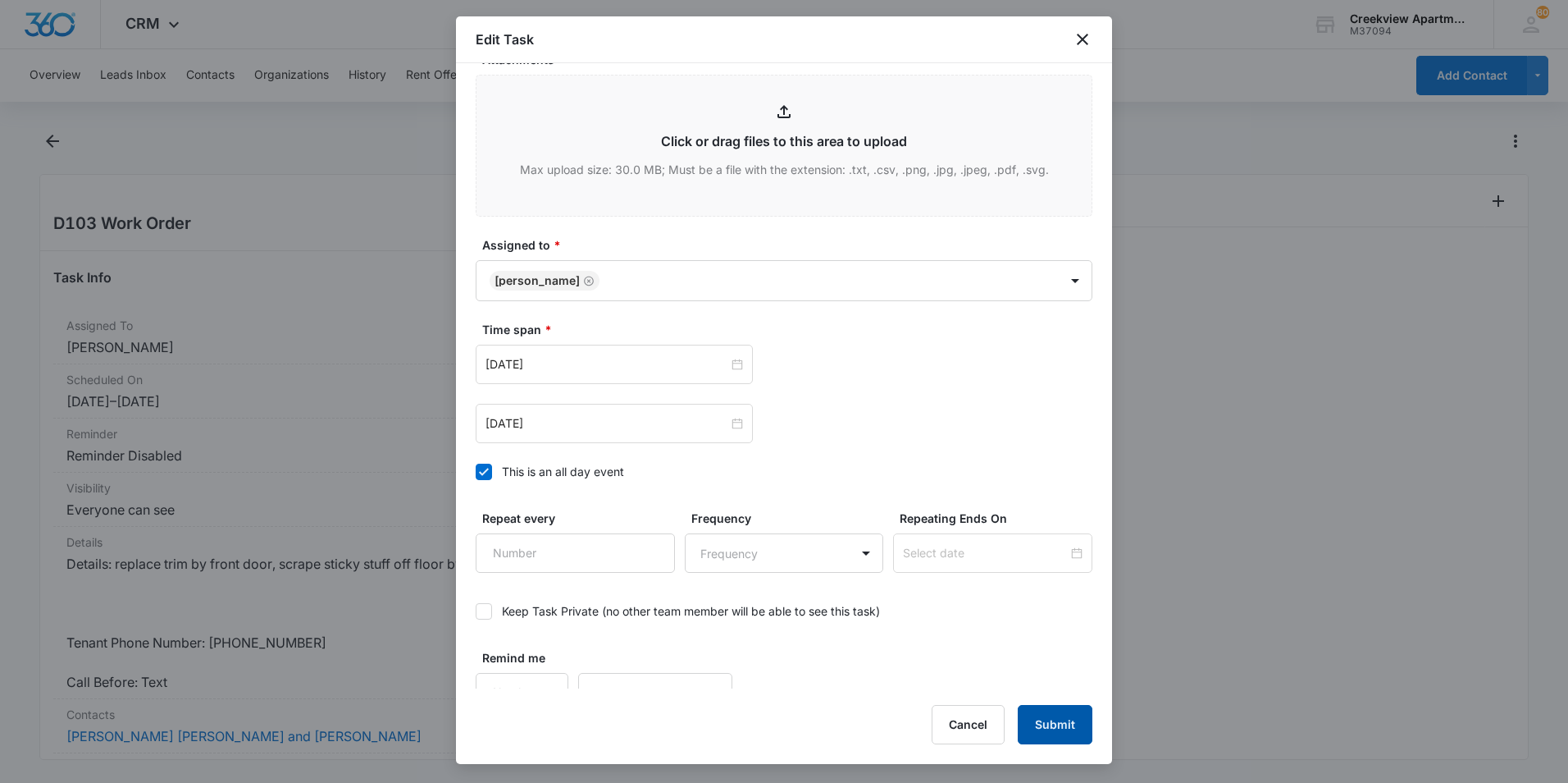
type textarea "Details: replace trim by front door, scrape sticky stuff off floor by front doo…"
click at [1062, 720] on button "Submit" at bounding box center [1055, 724] width 75 height 39
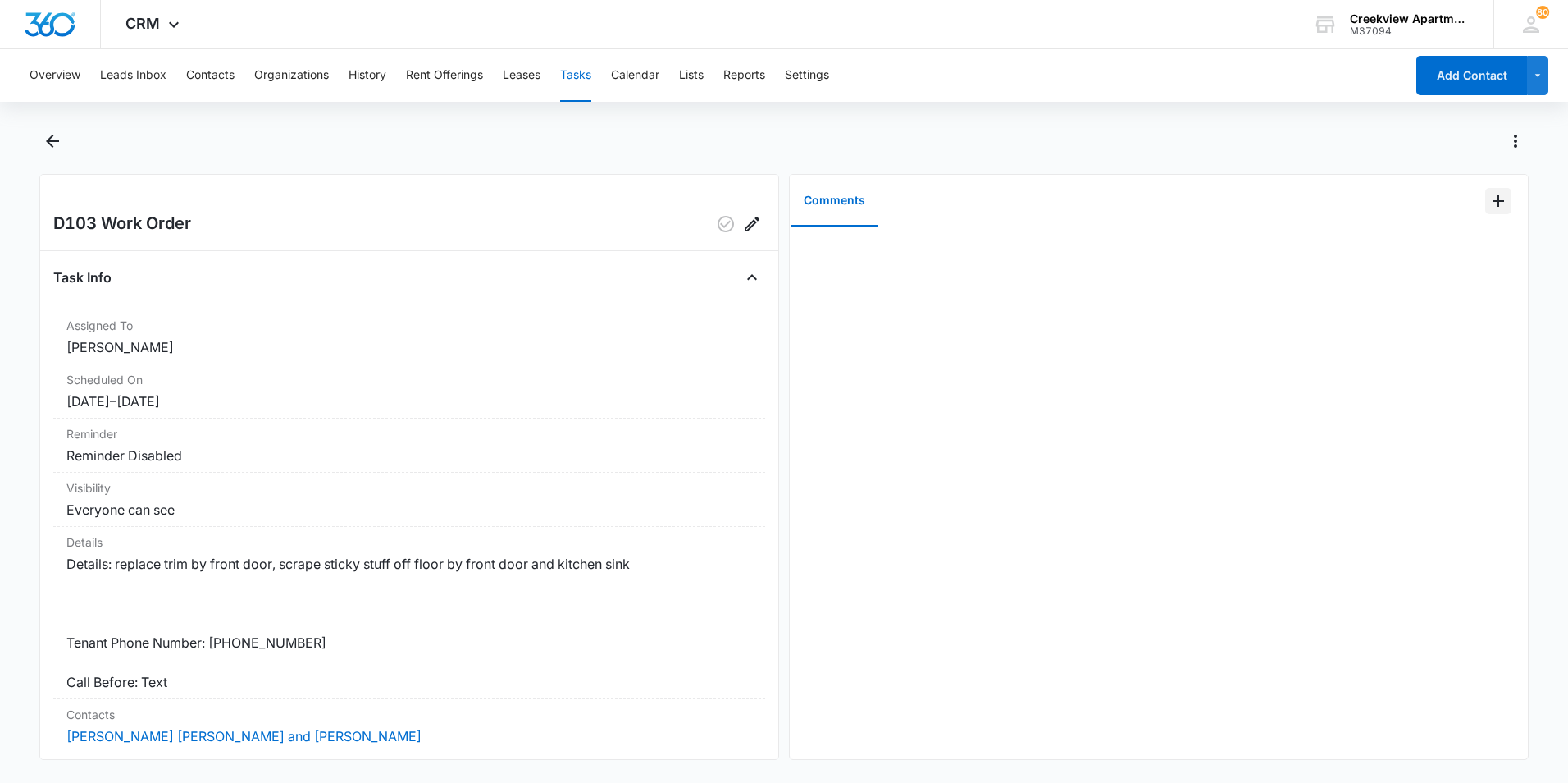
click at [1496, 207] on icon "Add Comment" at bounding box center [1498, 200] width 19 height 19
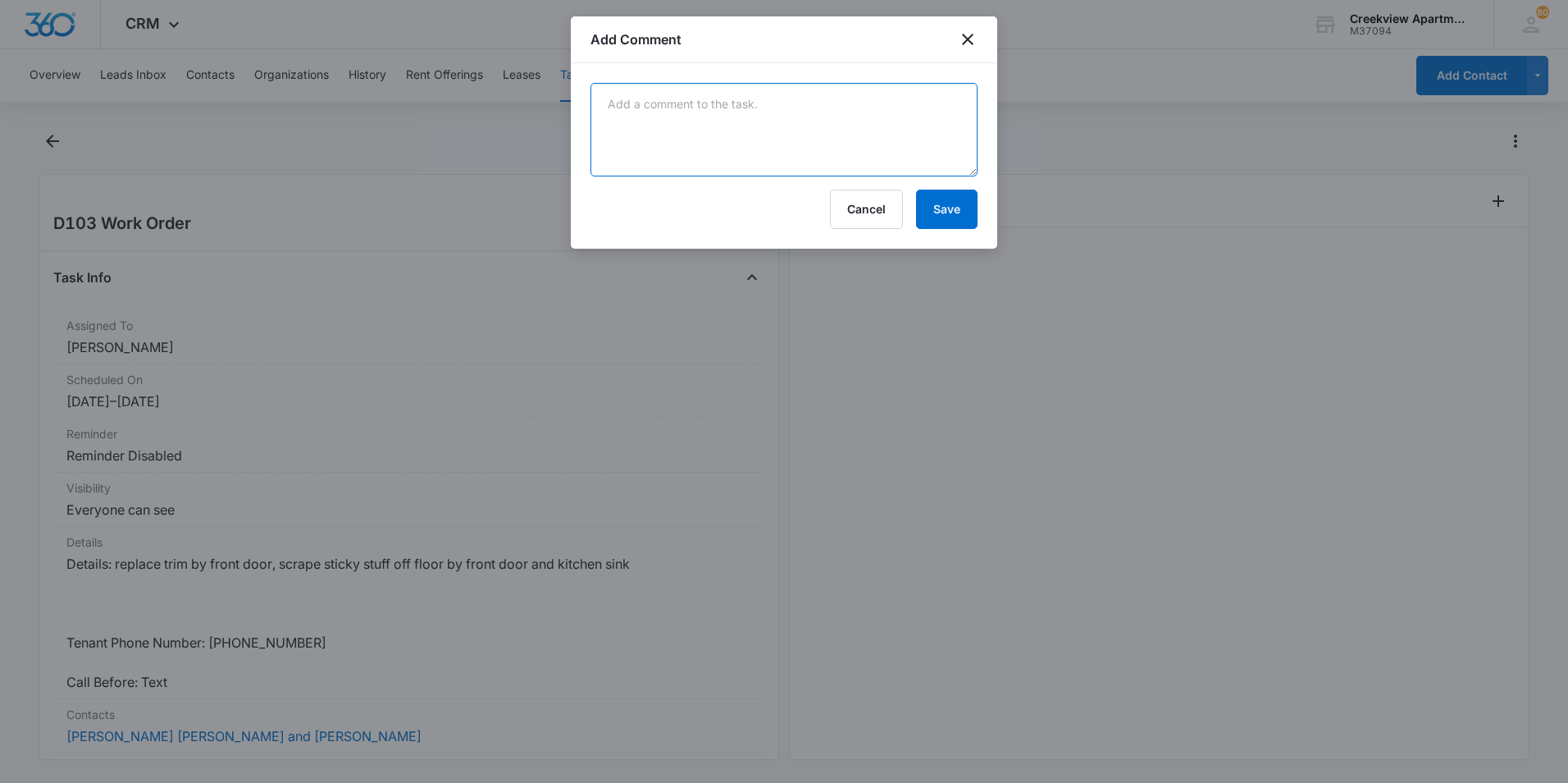
click at [835, 137] on textarea at bounding box center [784, 130] width 387 height 94
type textarea "R"
type textarea "Tenant would like an update on this!"
click at [949, 207] on button "Save" at bounding box center [946, 209] width 61 height 39
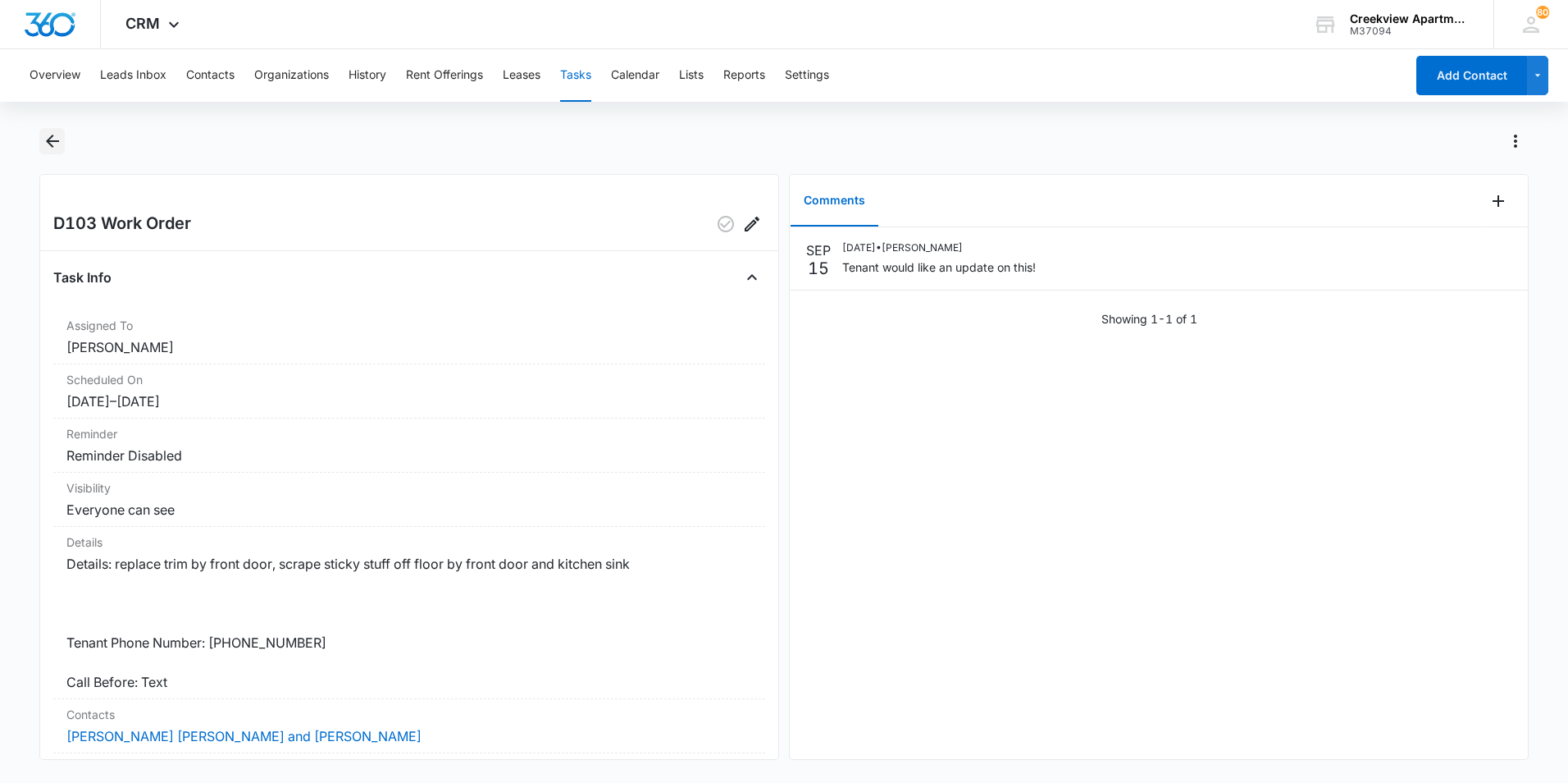
click at [54, 145] on icon "Back" at bounding box center [52, 141] width 19 height 19
